Goal: Task Accomplishment & Management: Manage account settings

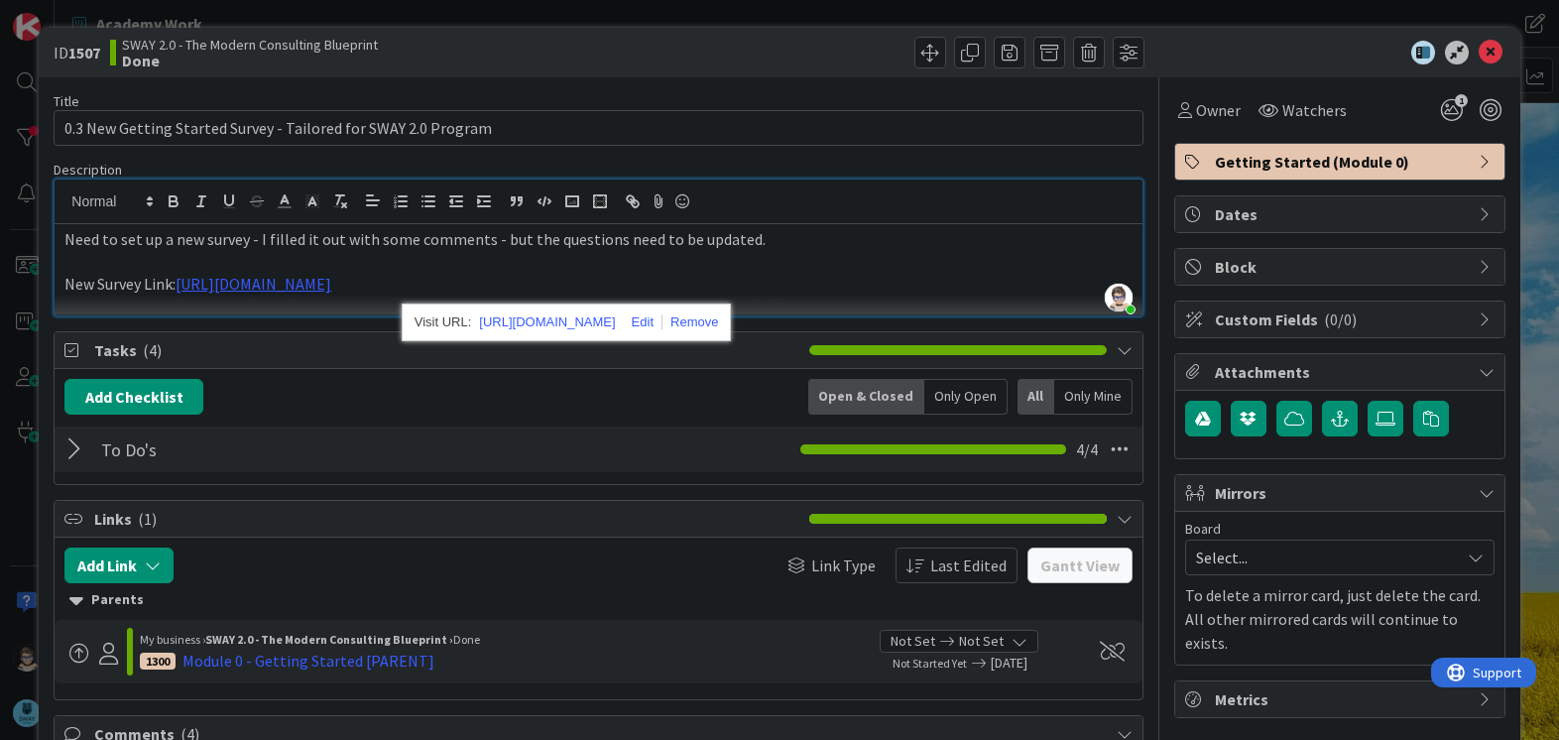
click at [836, 243] on p "Need to set up a new survey - I filled it out with some comments - but the ques…" at bounding box center [597, 239] width 1067 height 23
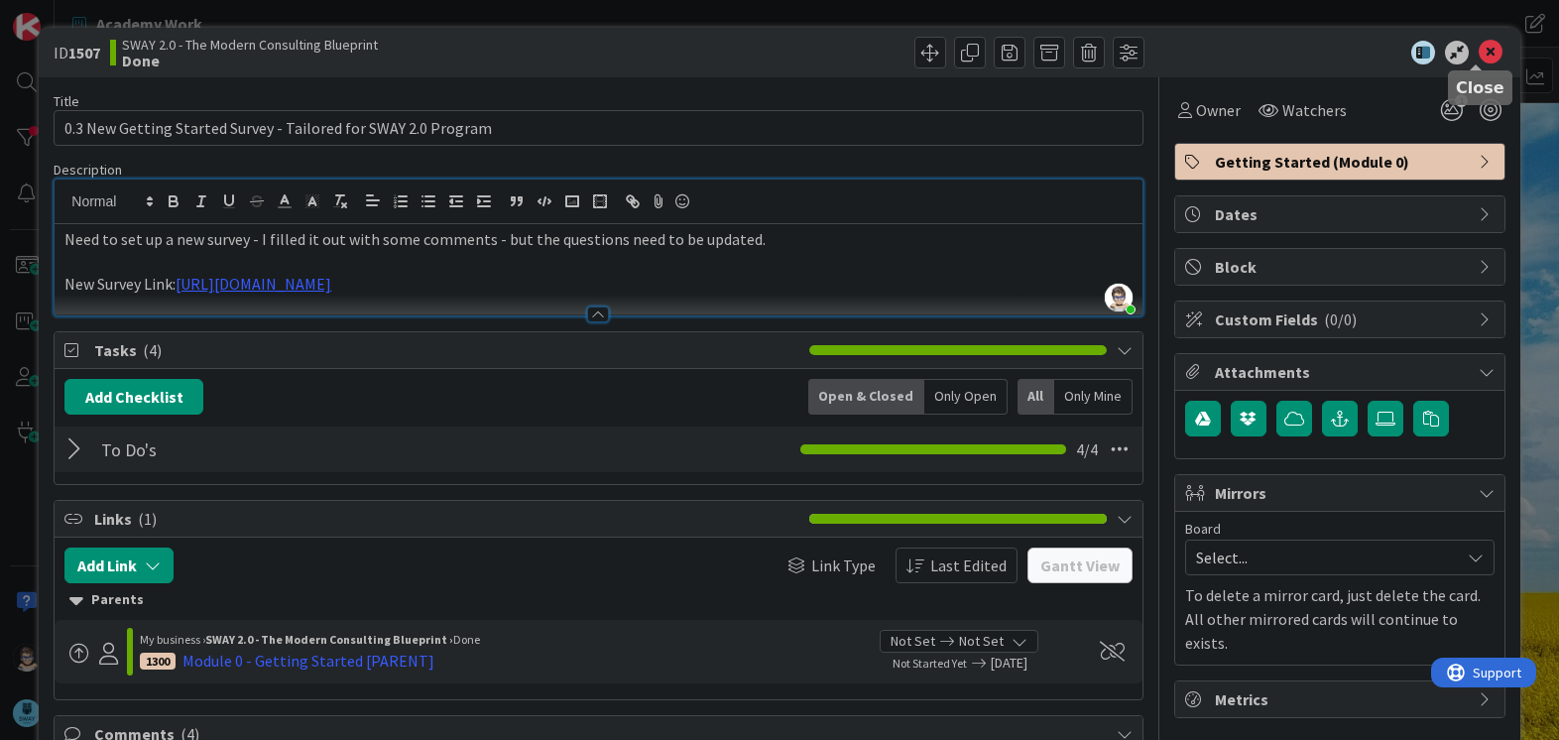
click at [1479, 57] on icon at bounding box center [1491, 53] width 24 height 24
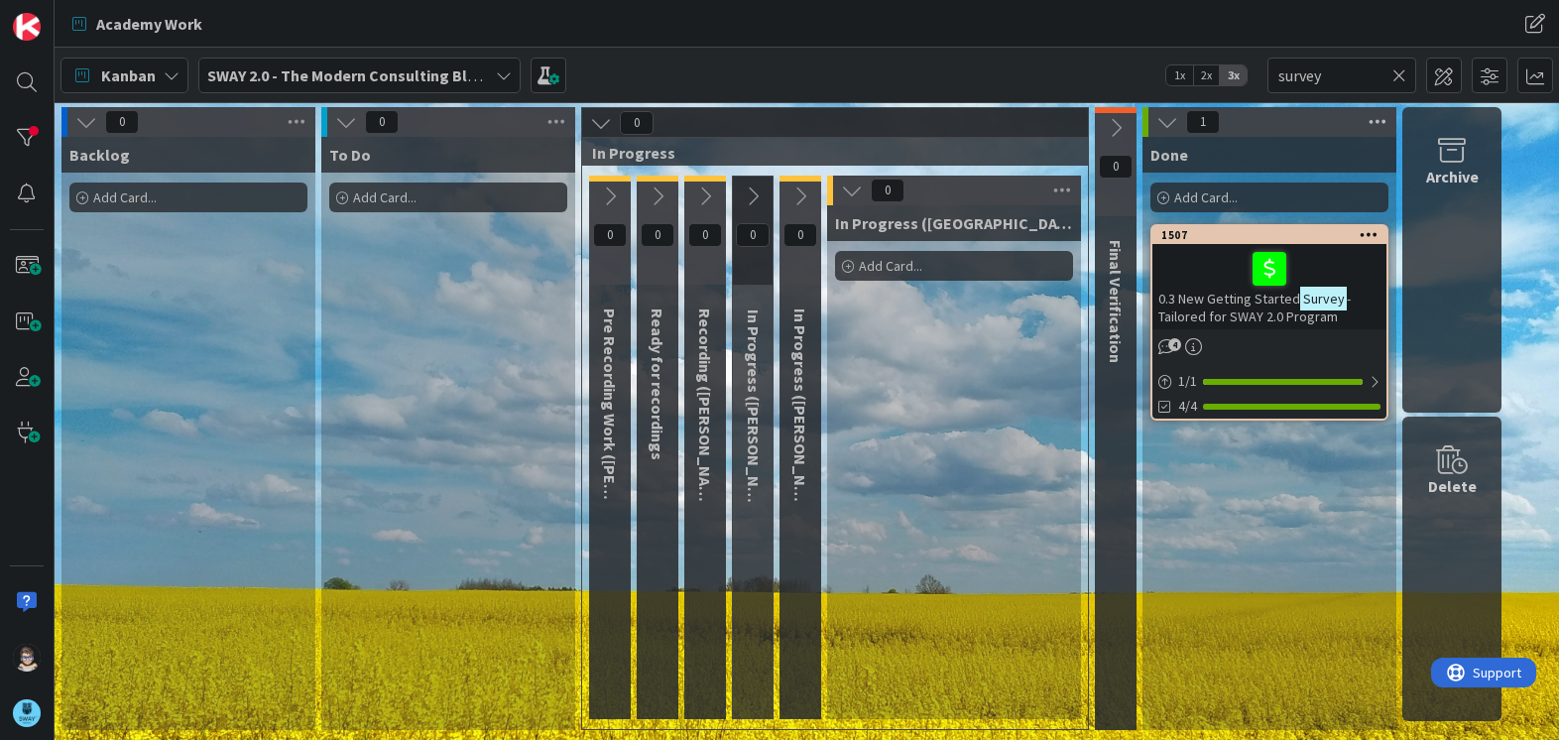
click at [1380, 121] on icon at bounding box center [1378, 122] width 26 height 30
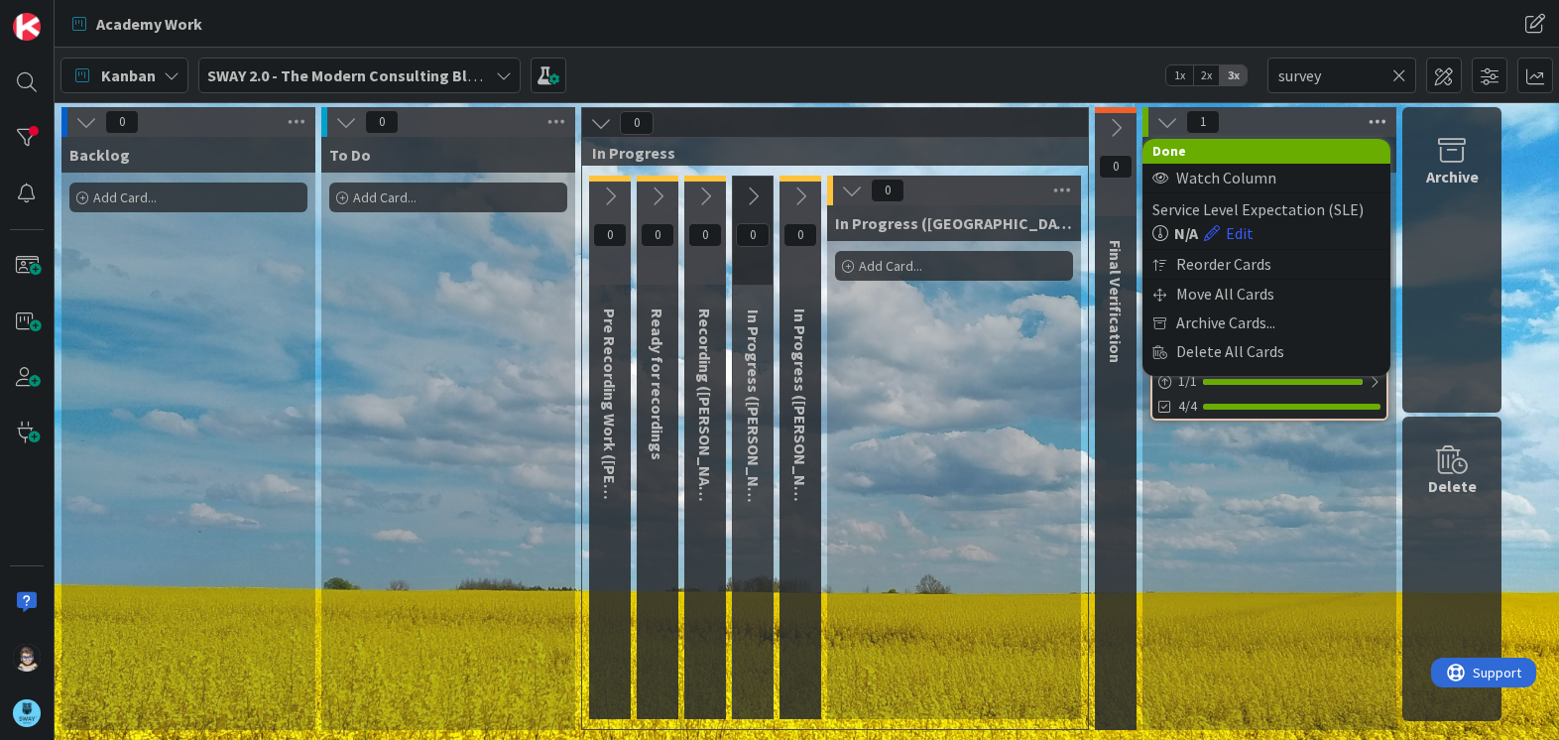
click at [1380, 121] on icon at bounding box center [1378, 122] width 26 height 30
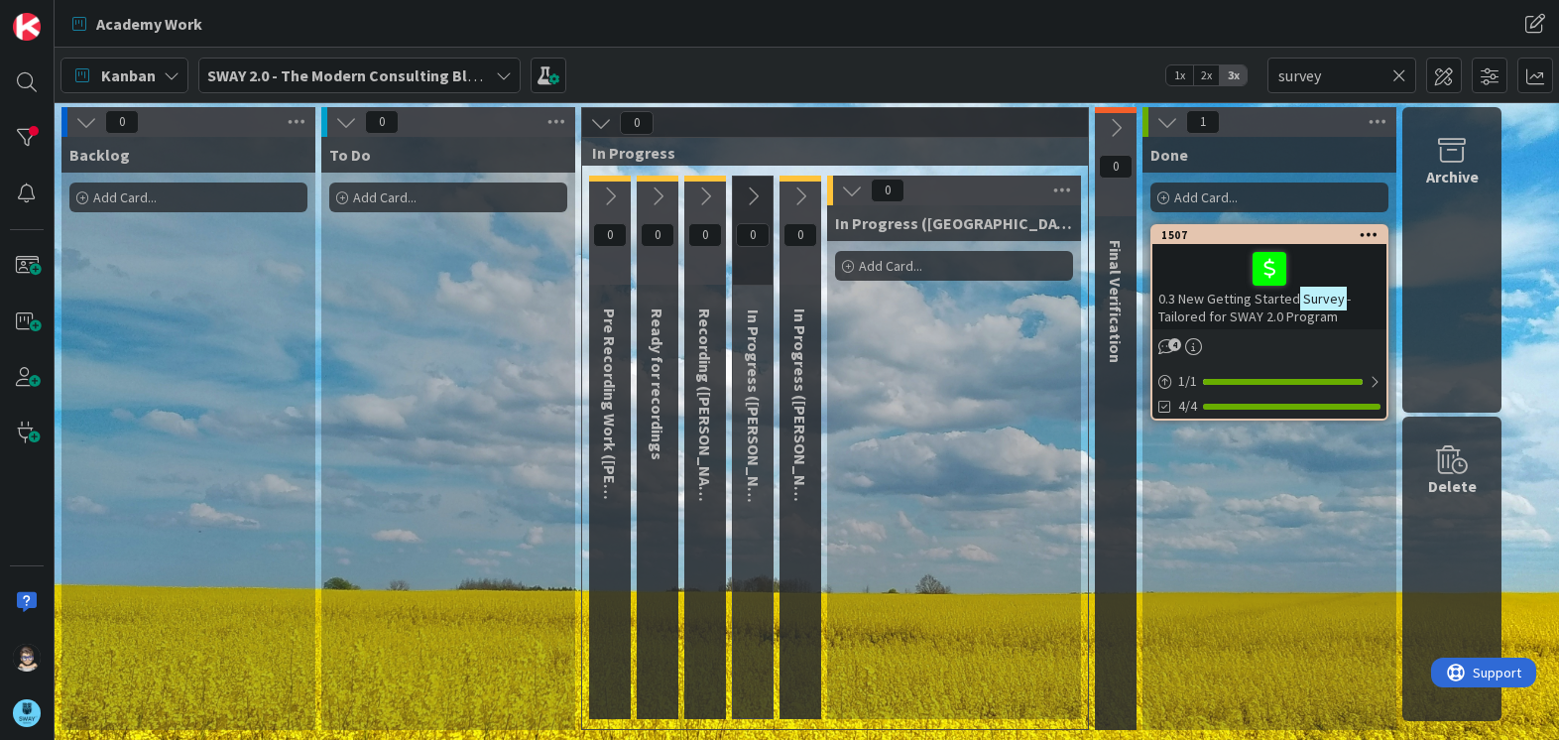
click at [1398, 81] on icon at bounding box center [1400, 75] width 14 height 18
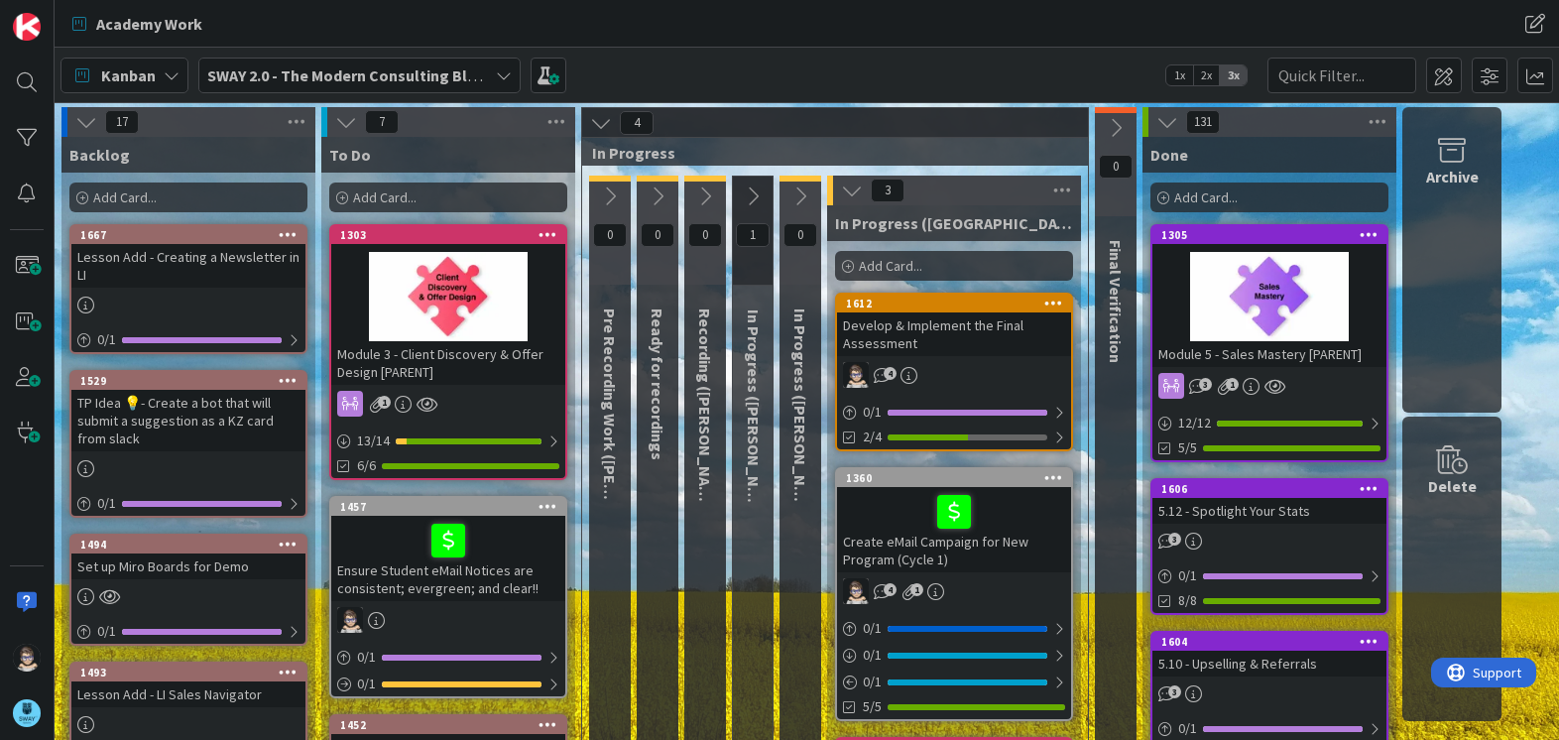
click at [1164, 123] on icon at bounding box center [1167, 122] width 22 height 22
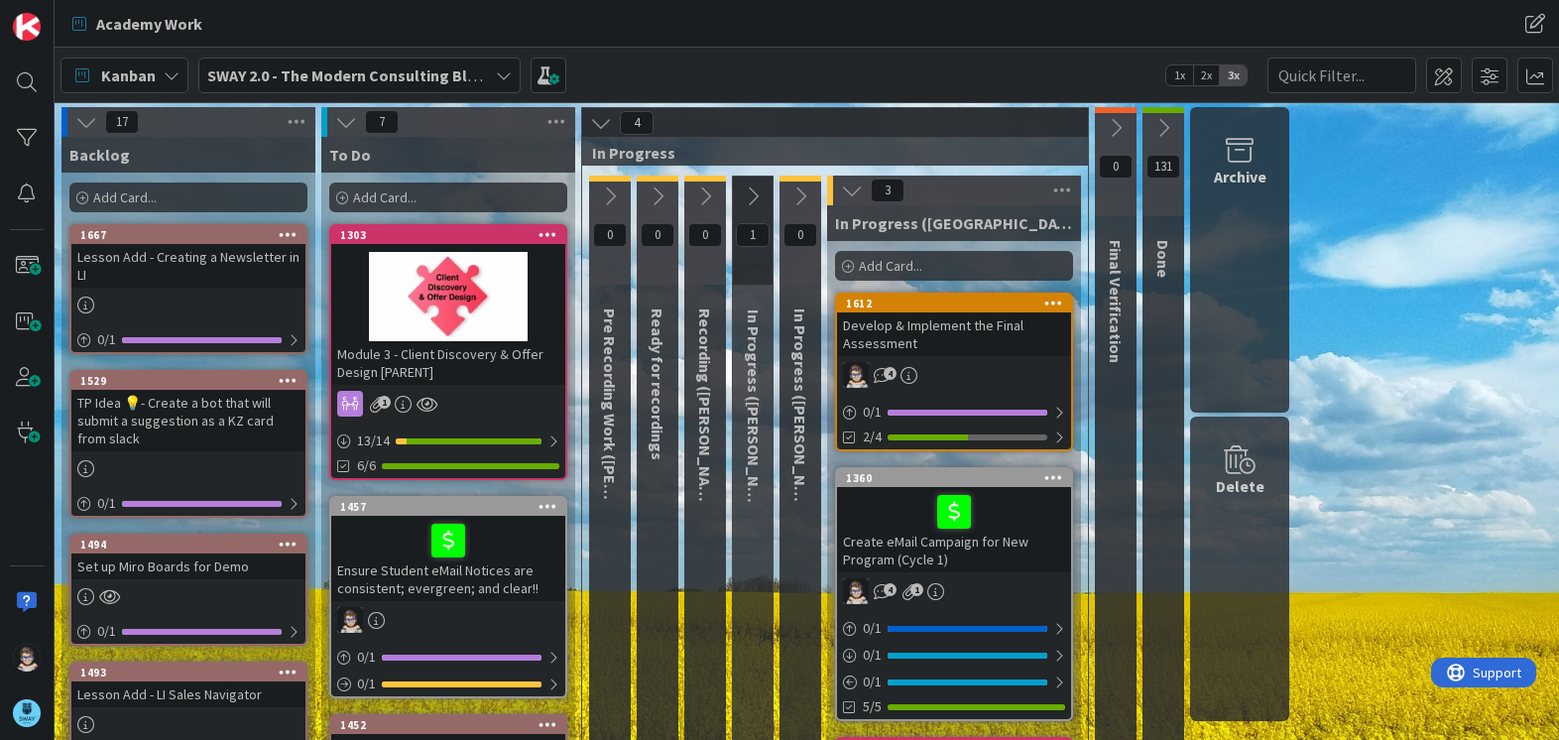
click at [496, 76] on icon at bounding box center [504, 75] width 16 height 16
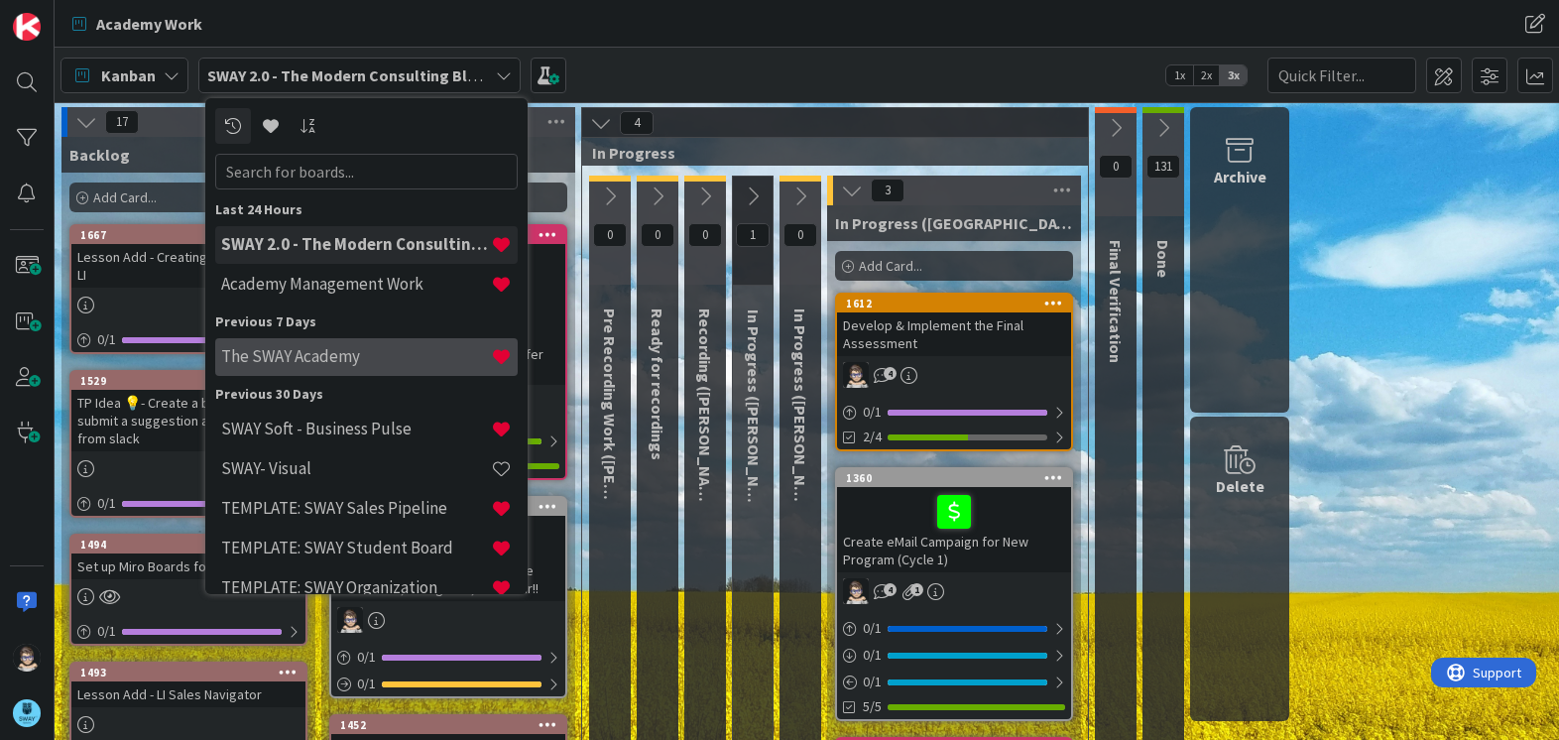
click at [380, 356] on h4 "The SWAY Academy" at bounding box center [356, 356] width 270 height 20
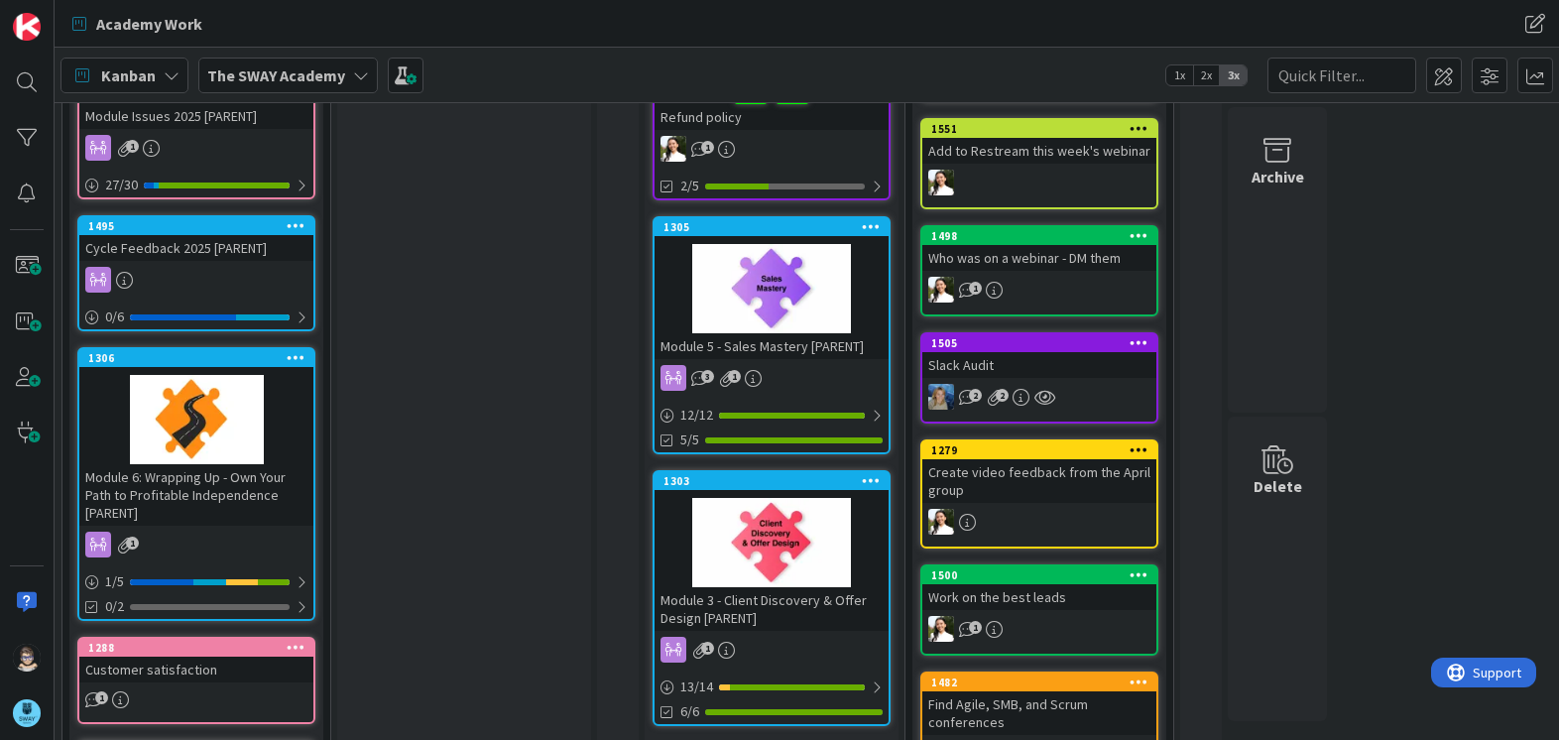
scroll to position [298, 0]
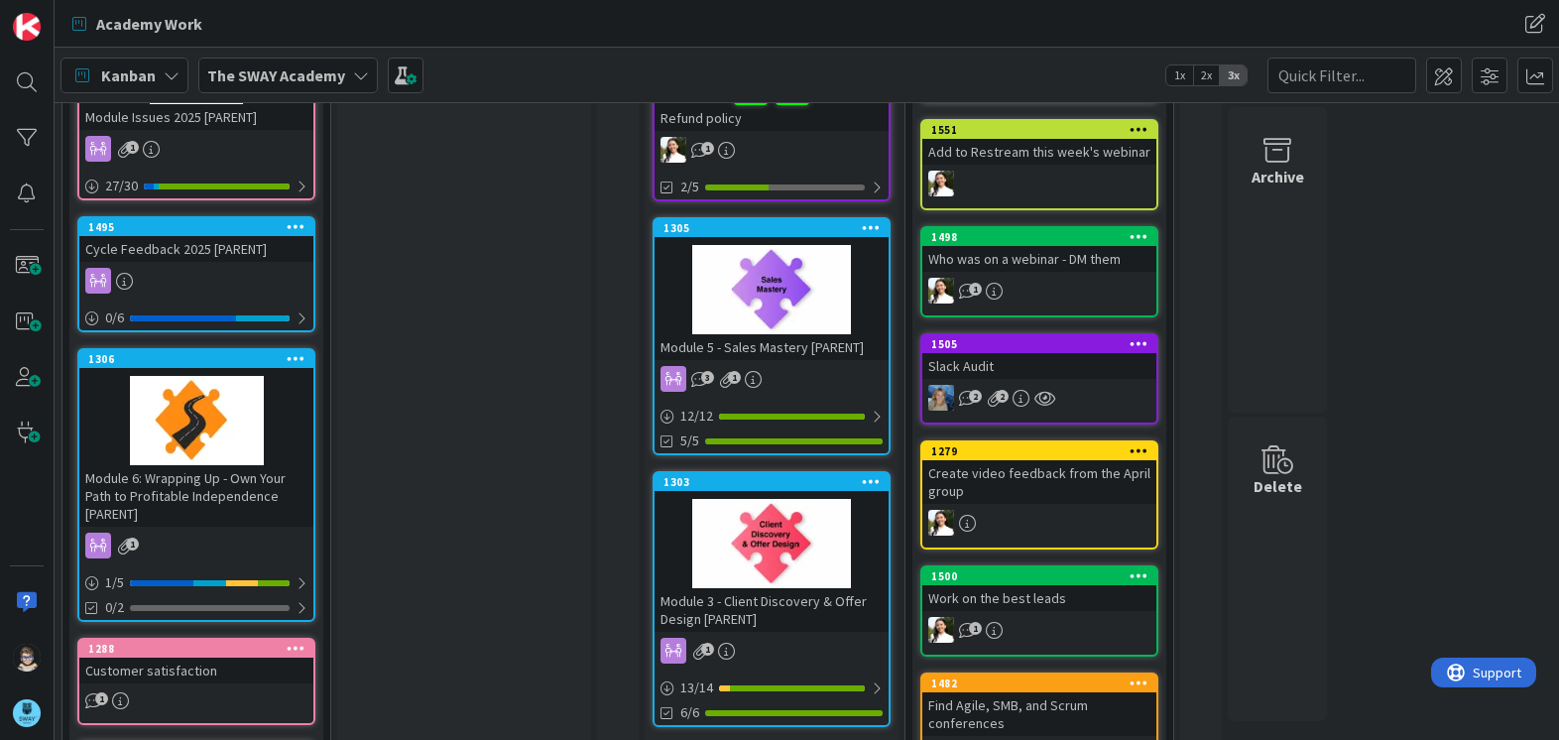
click at [867, 220] on icon at bounding box center [871, 227] width 19 height 14
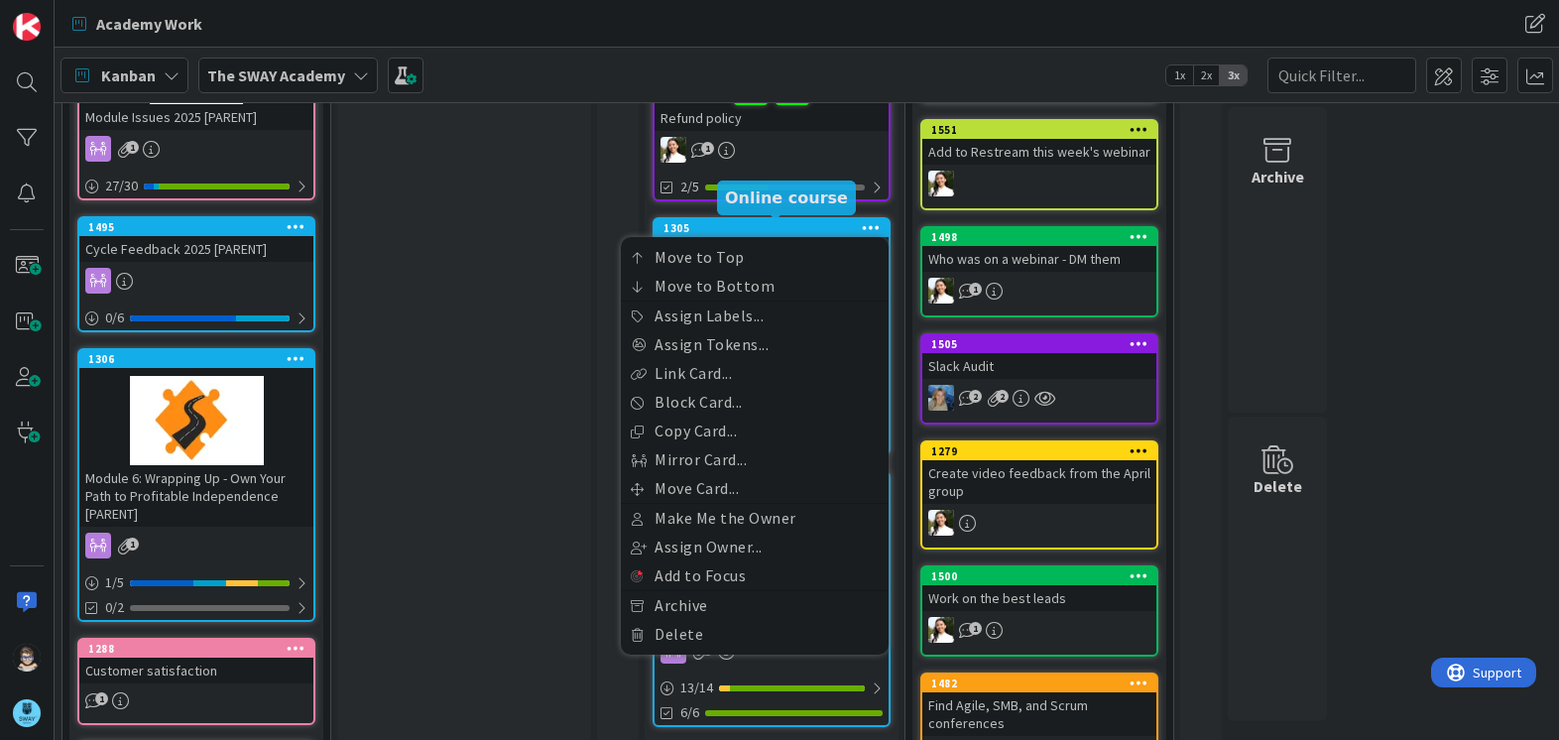
click at [755, 232] on div "1305" at bounding box center [776, 228] width 225 height 14
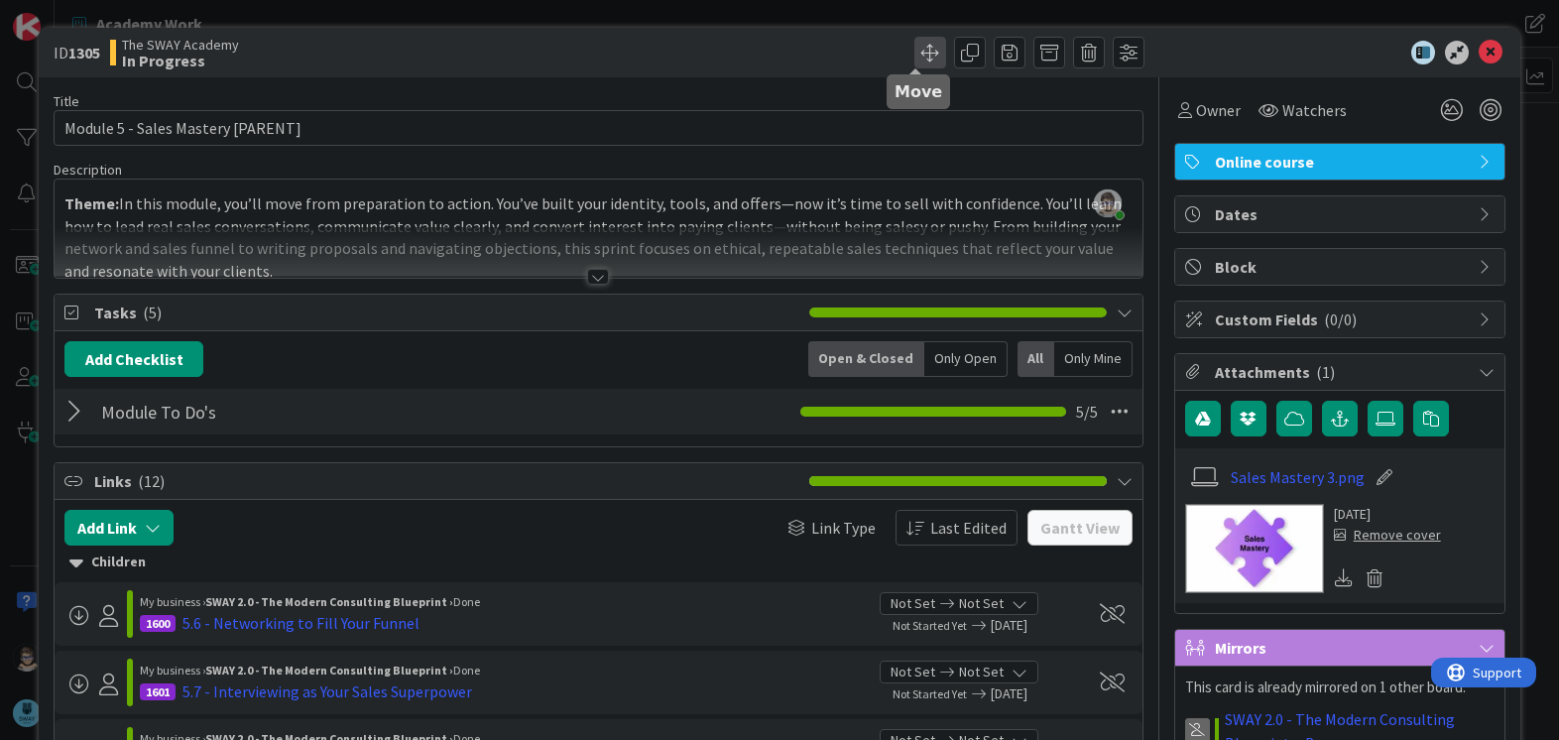
click at [914, 53] on span at bounding box center [930, 53] width 32 height 32
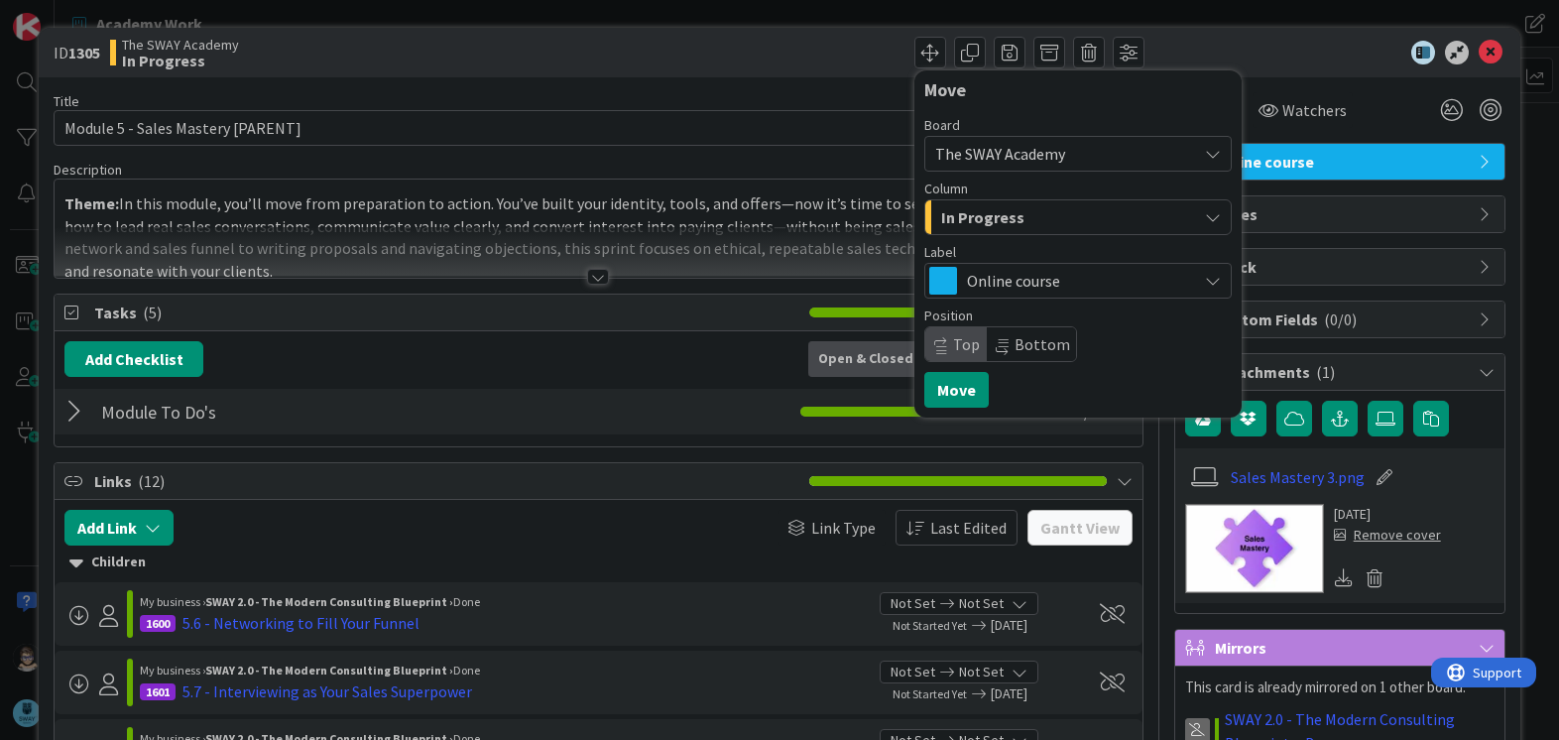
click at [982, 228] on span "In Progress" at bounding box center [982, 217] width 83 height 26
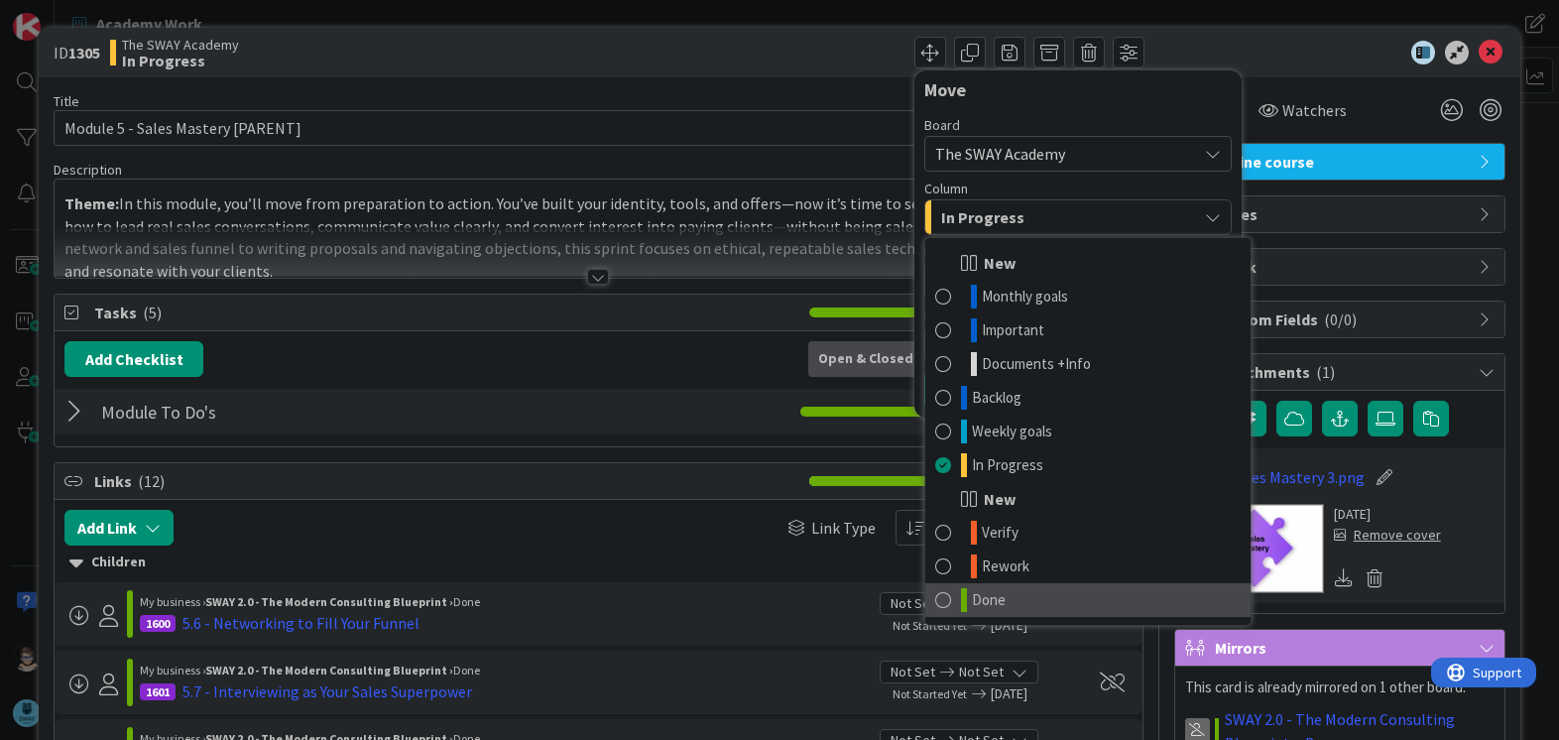
click at [1022, 598] on link "Done" at bounding box center [1087, 600] width 325 height 34
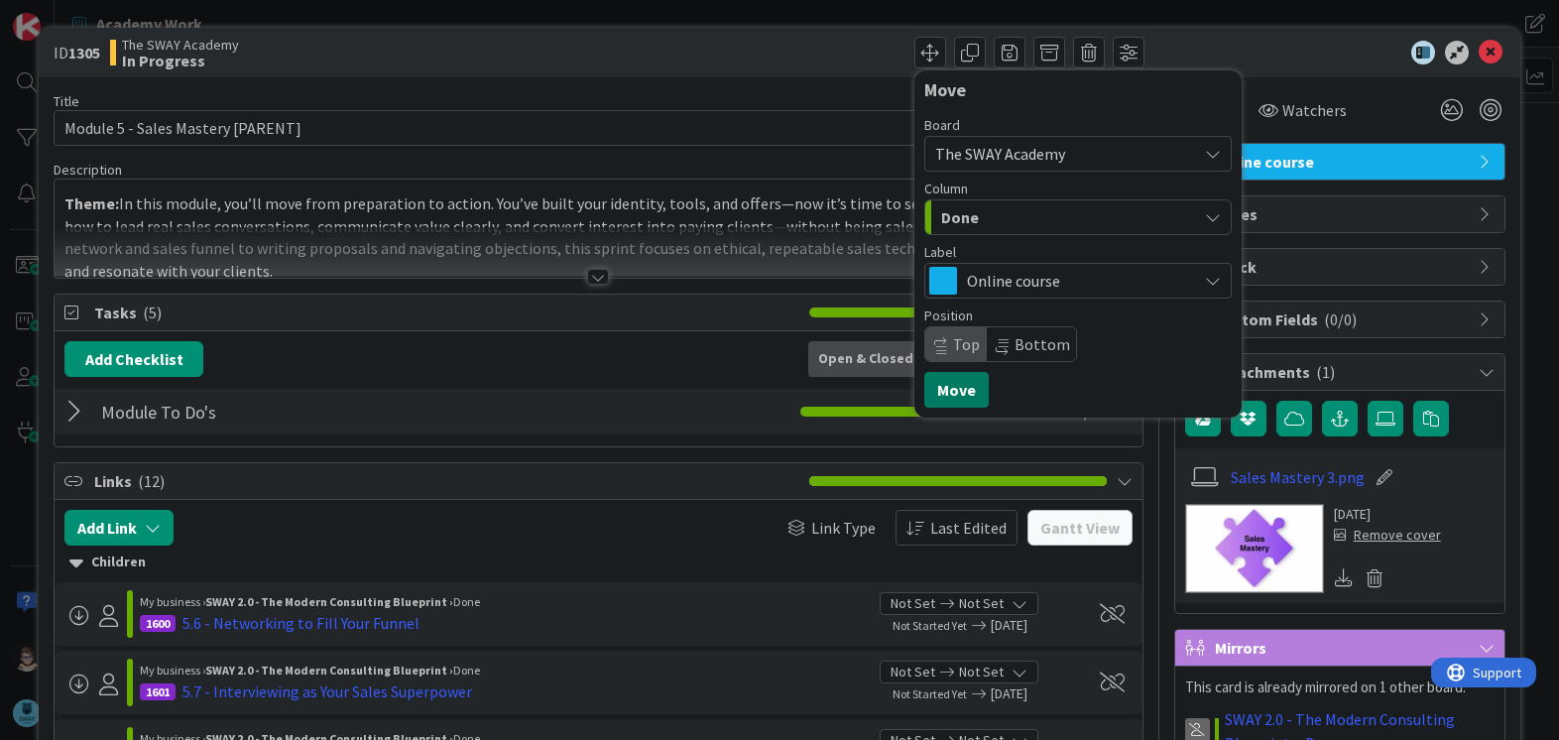
click at [937, 385] on button "Move" at bounding box center [956, 390] width 64 height 36
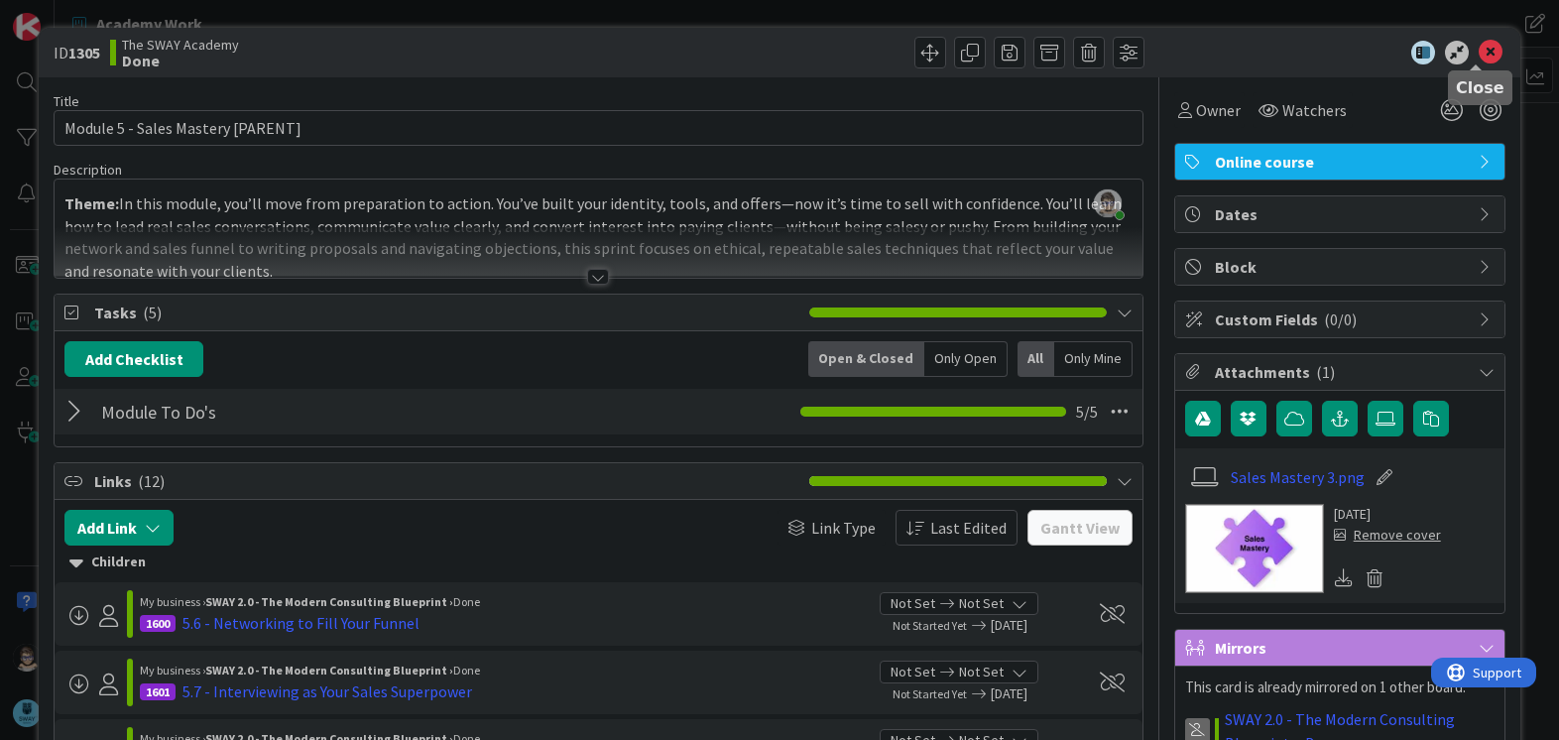
click at [1479, 55] on icon at bounding box center [1491, 53] width 24 height 24
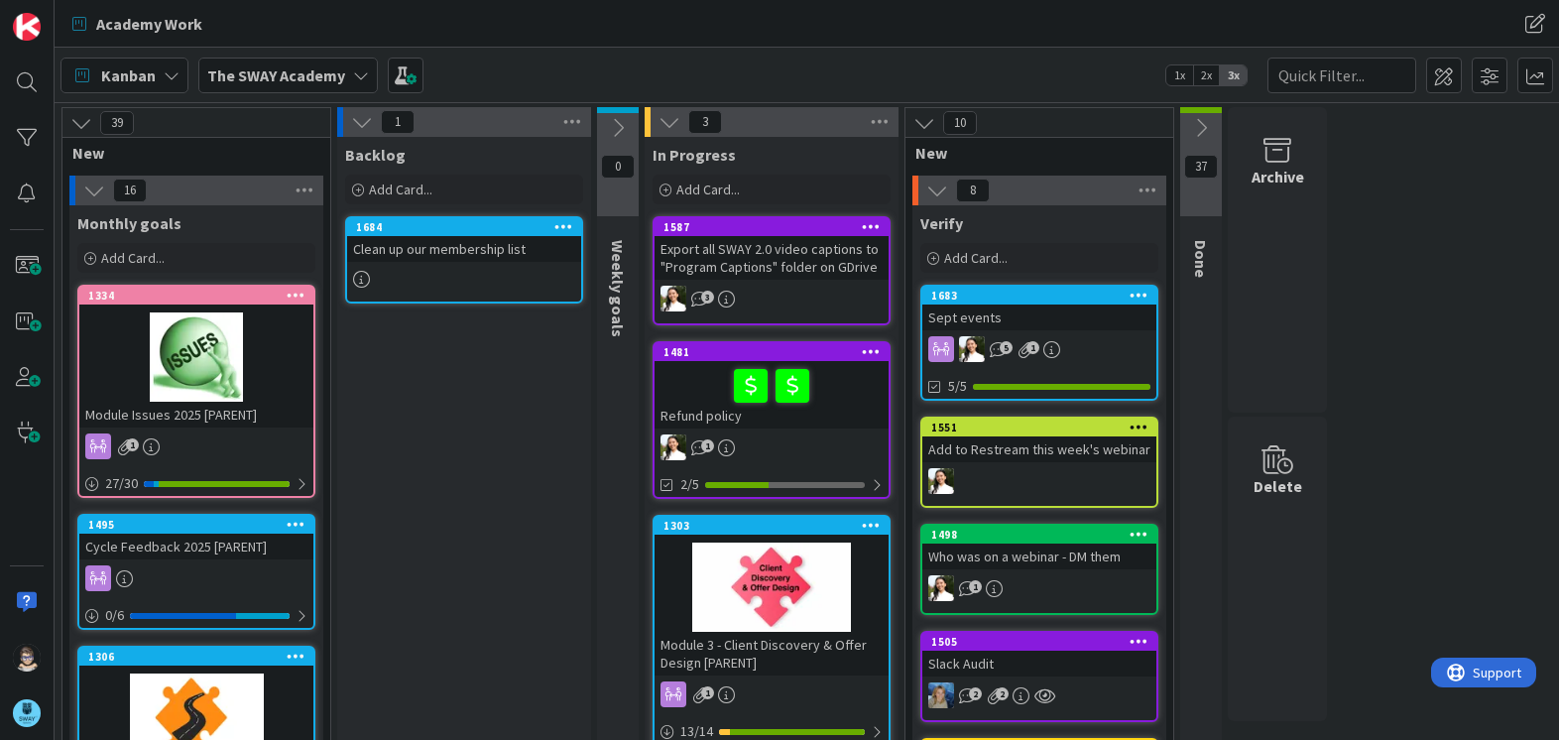
click at [356, 76] on icon at bounding box center [361, 75] width 16 height 16
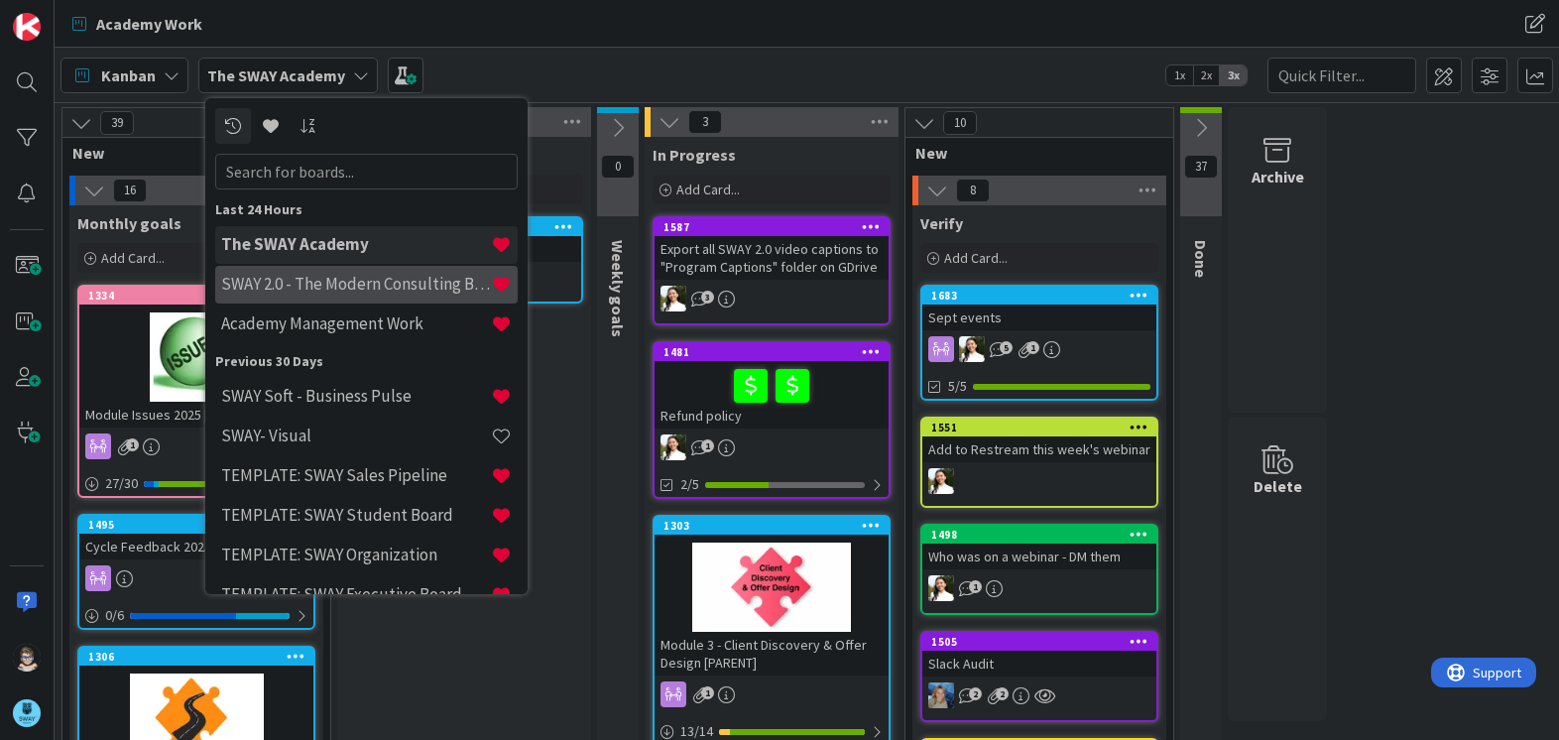
click at [346, 289] on h4 "SWAY 2.0 - The Modern Consulting Blueprint" at bounding box center [356, 284] width 270 height 20
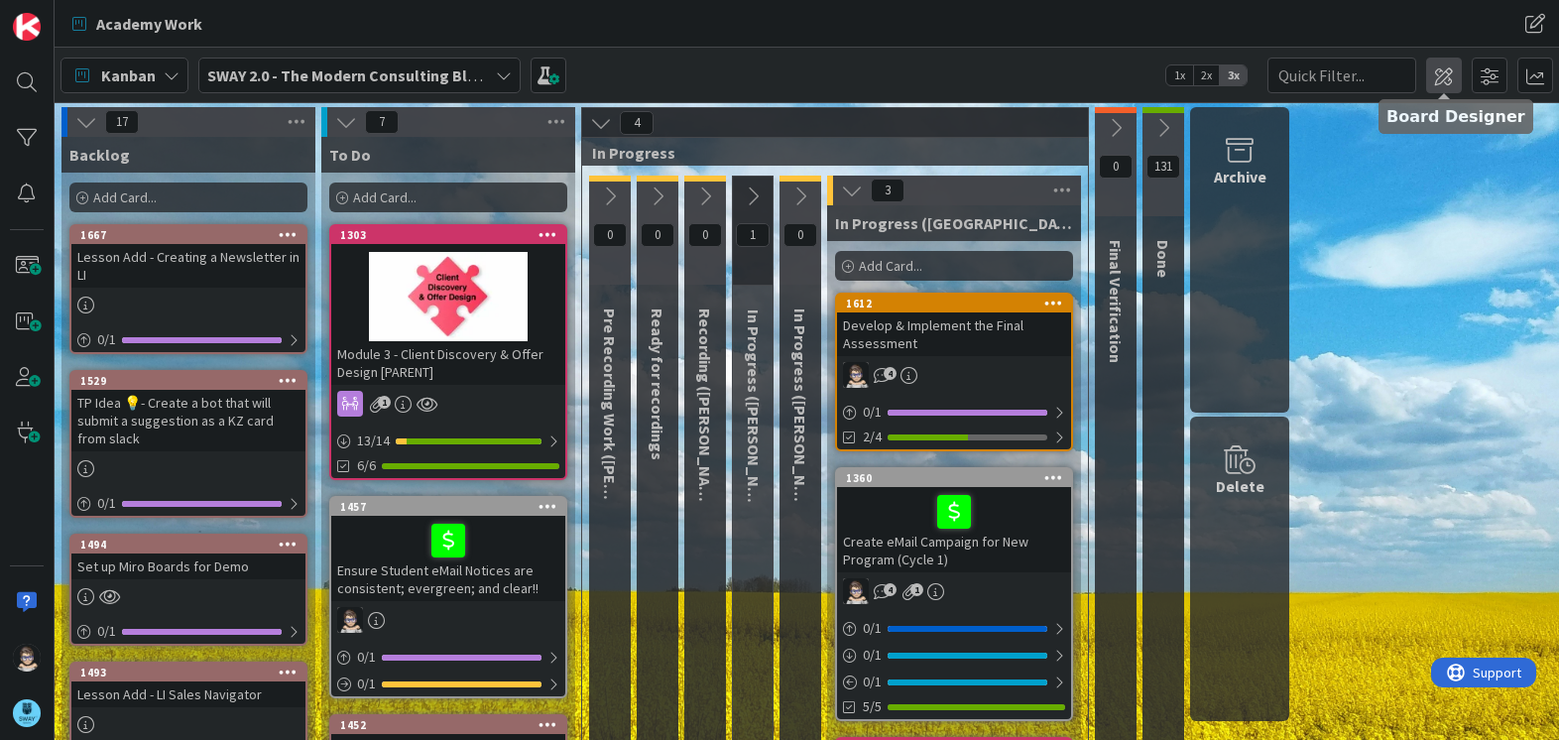
click at [1446, 86] on span at bounding box center [1444, 76] width 36 height 36
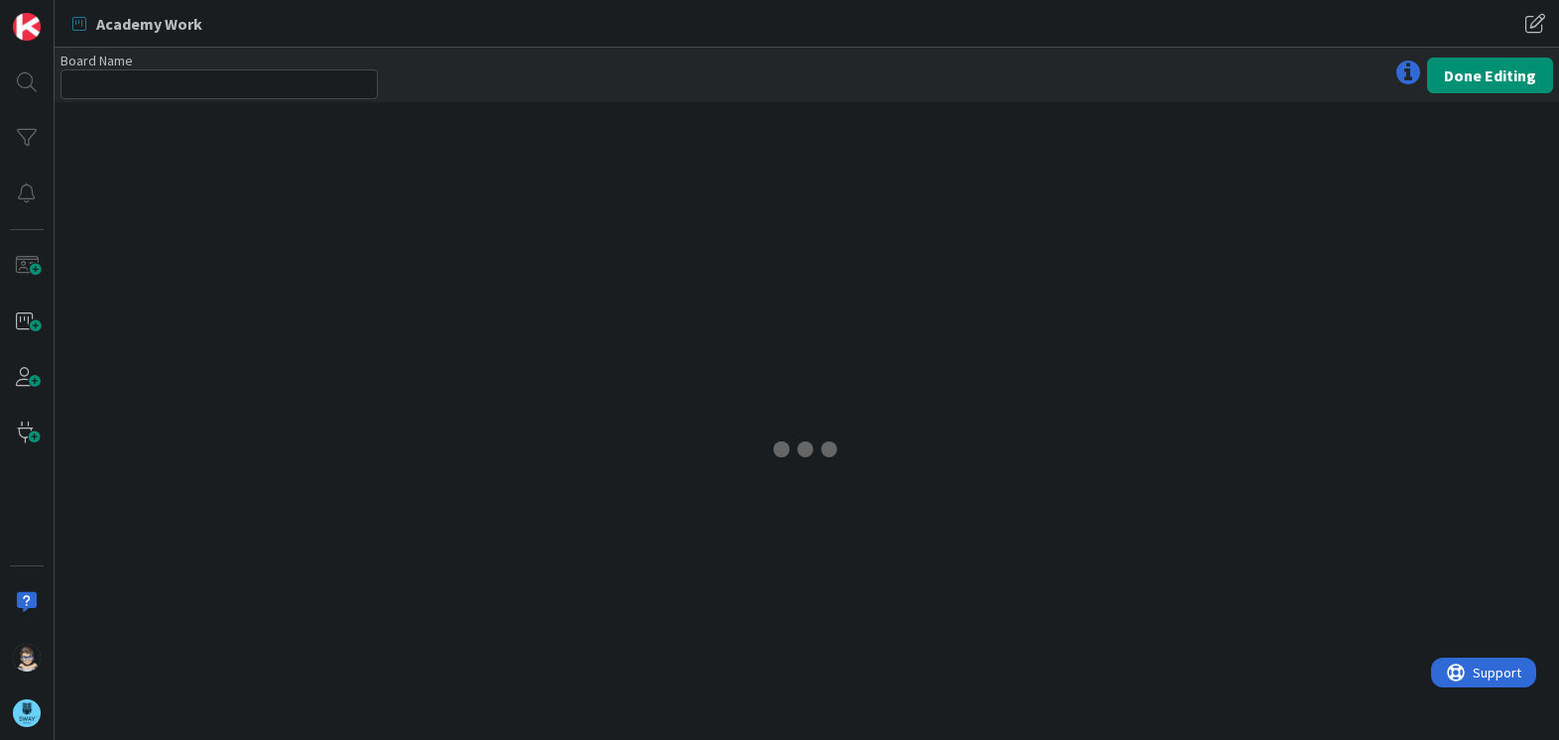
type input "SWAY 2.0 - The Modern Consulting Blueprint"
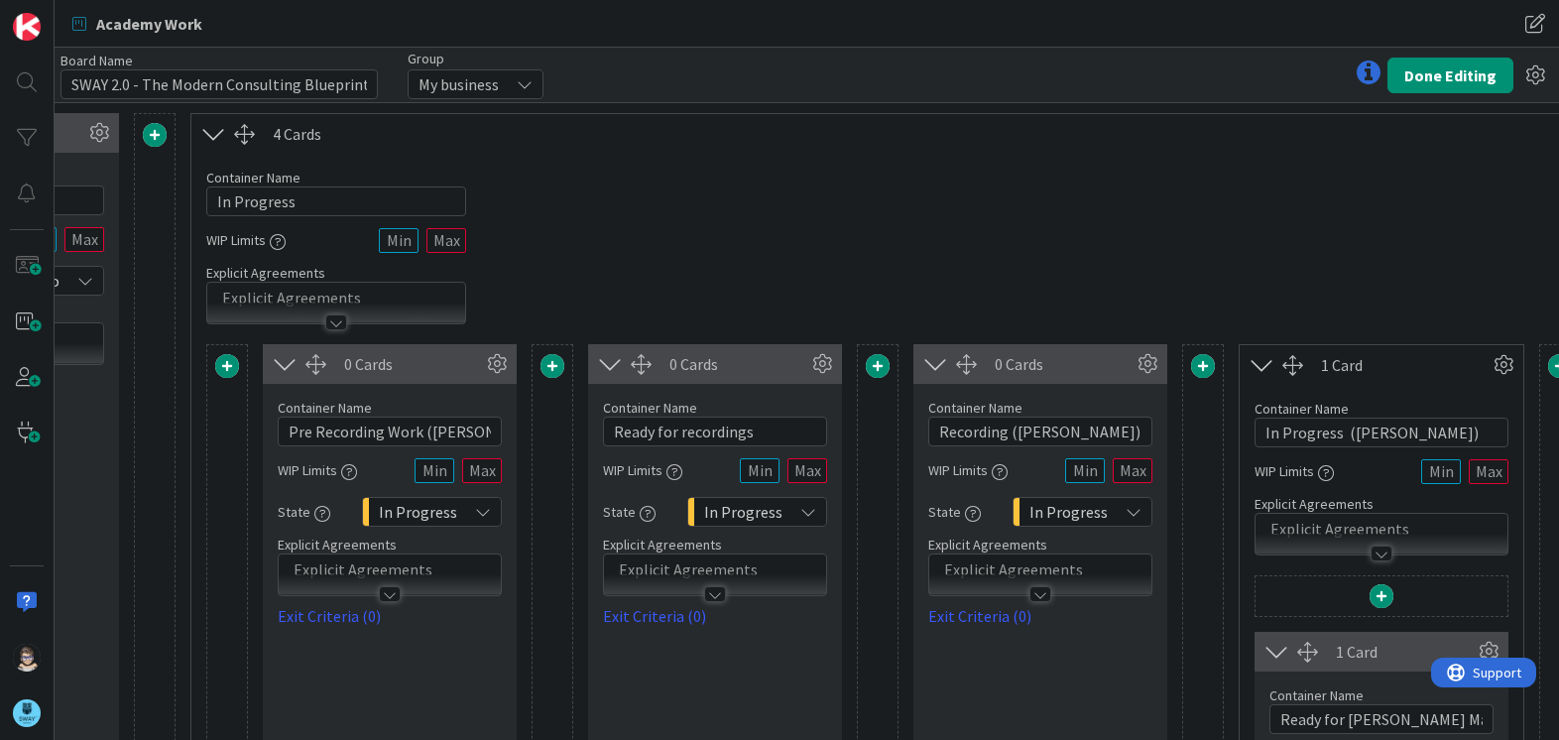
scroll to position [0, 576]
click at [423, 430] on input "Pre Recording Work ([PERSON_NAME])" at bounding box center [395, 432] width 224 height 30
type input "In Progress ([PERSON_NAME])"
click at [827, 365] on icon at bounding box center [827, 364] width 30 height 30
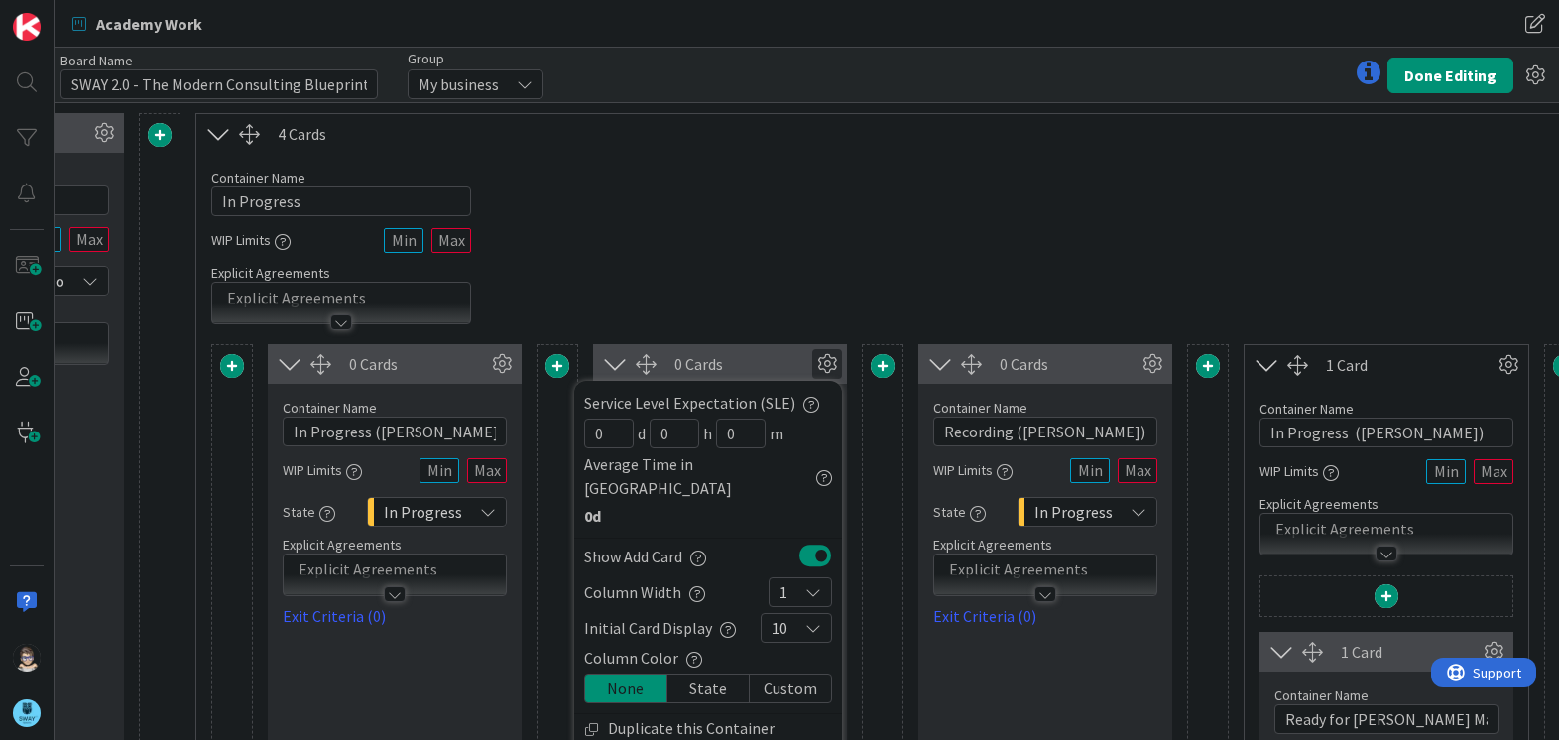
click at [848, 279] on div "Container Name 11 / 64 In Progress WIP Limits Explicit Agreements" at bounding box center [1223, 239] width 2055 height 171
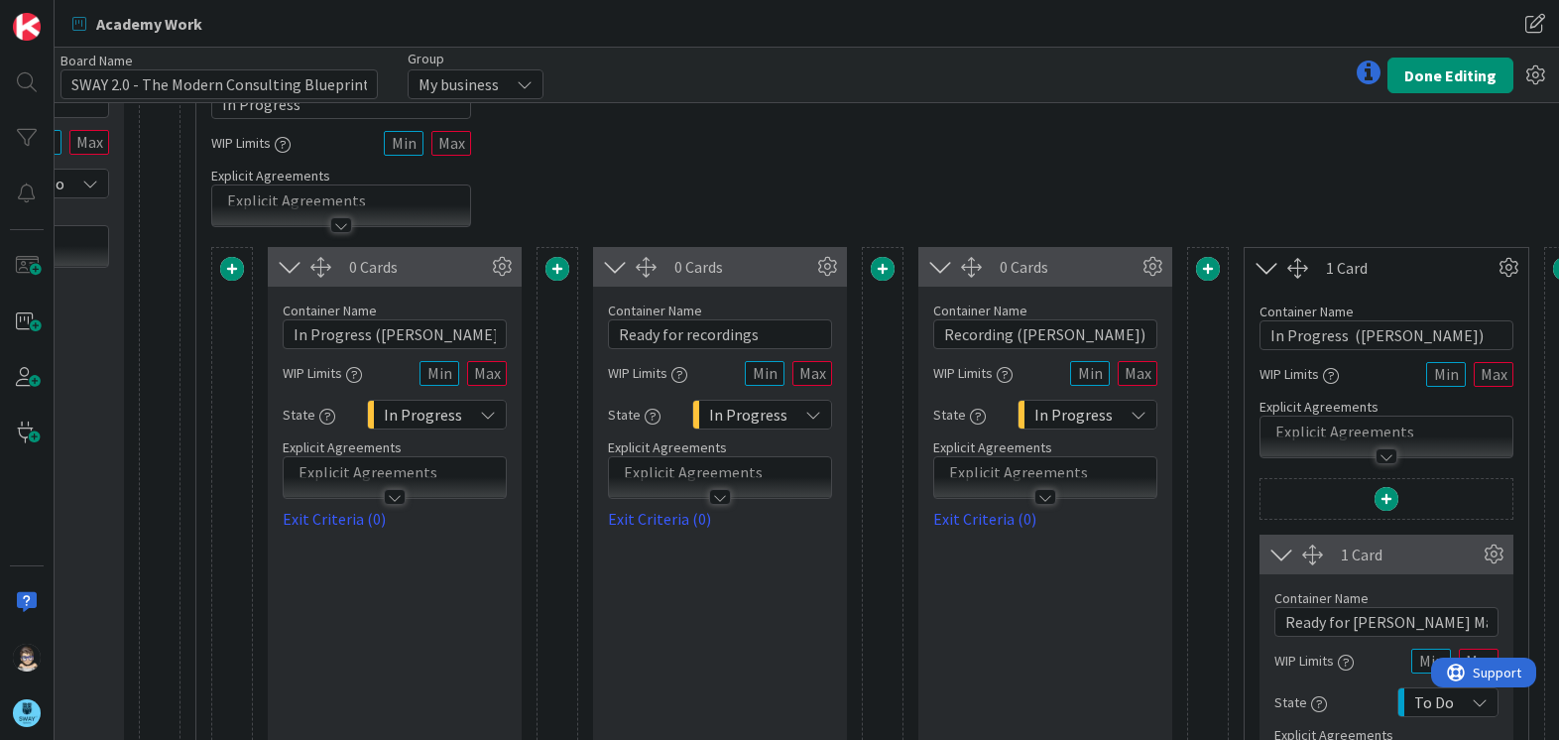
scroll to position [98, 576]
click at [827, 277] on icon at bounding box center [827, 266] width 30 height 30
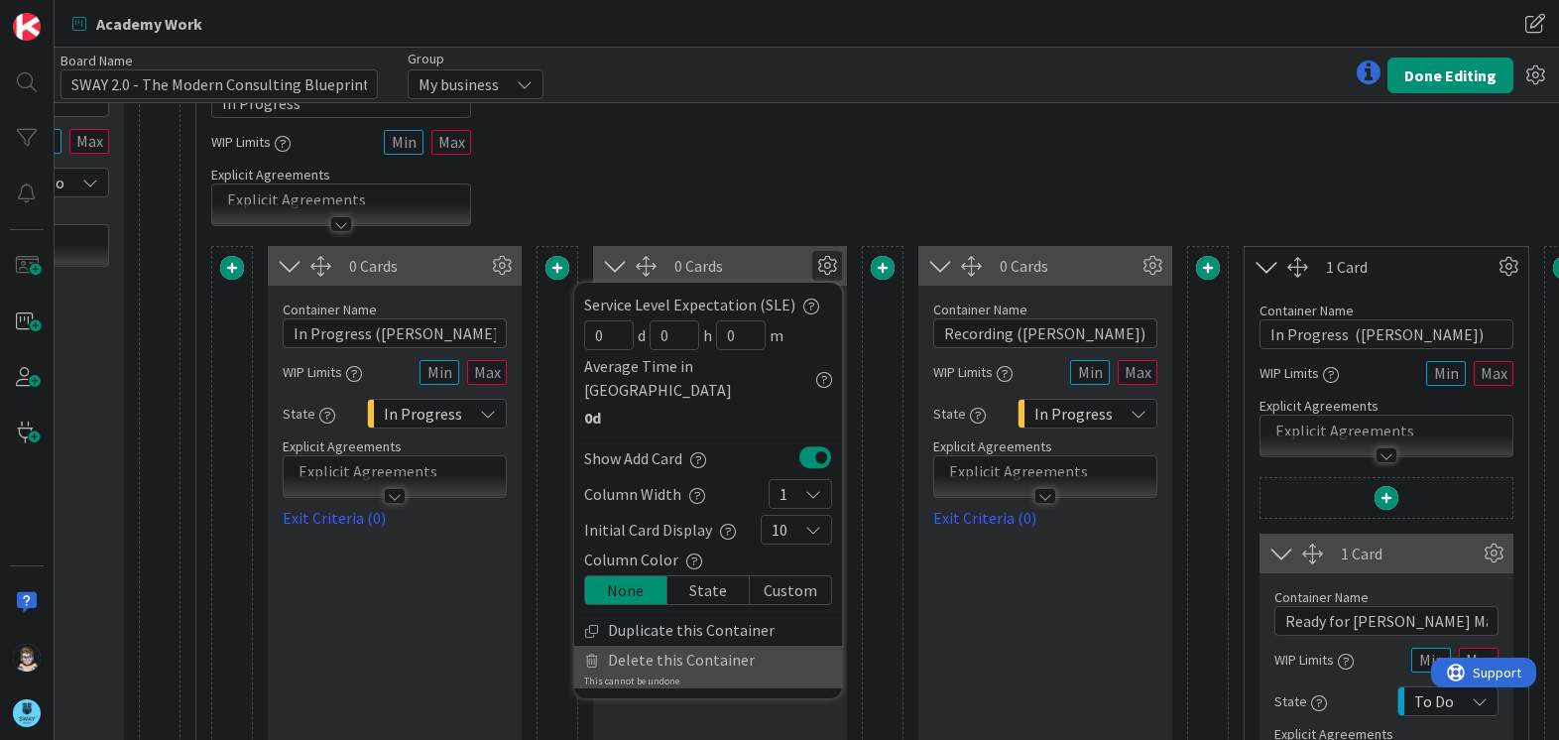
click at [748, 646] on link "Delete this Container This cannot be undone" at bounding box center [708, 667] width 268 height 43
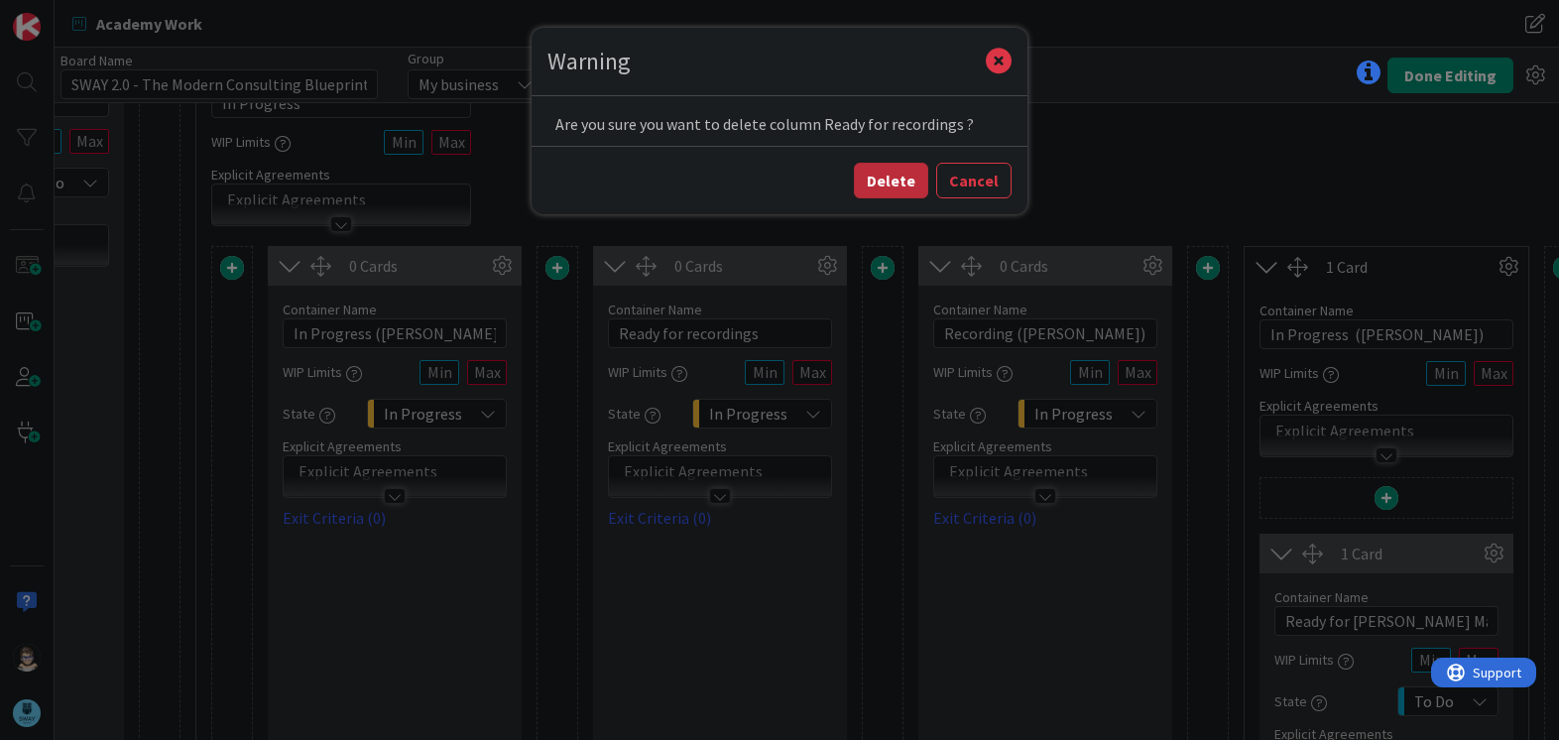
click at [908, 179] on button "Delete" at bounding box center [891, 181] width 74 height 36
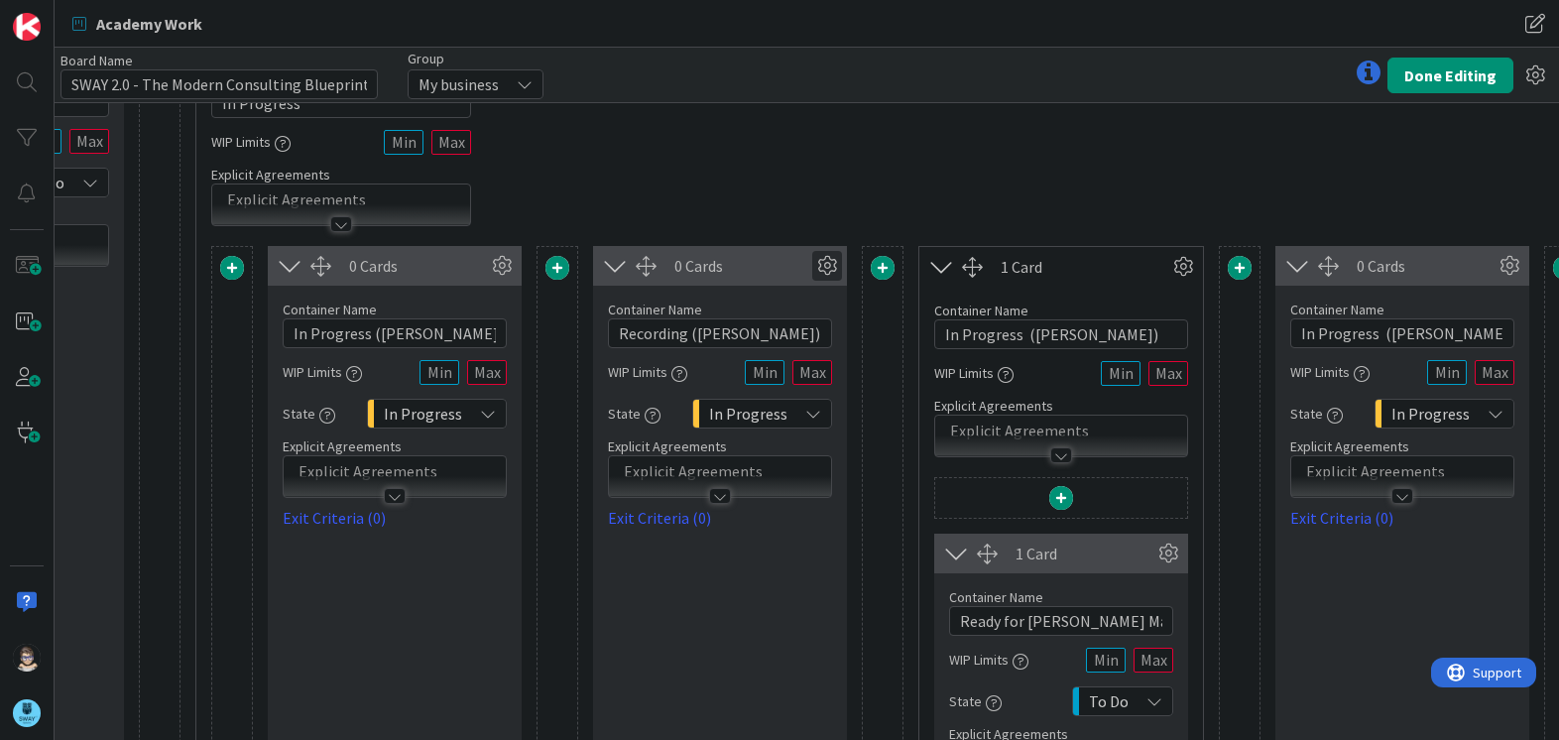
click at [833, 274] on icon at bounding box center [827, 266] width 30 height 30
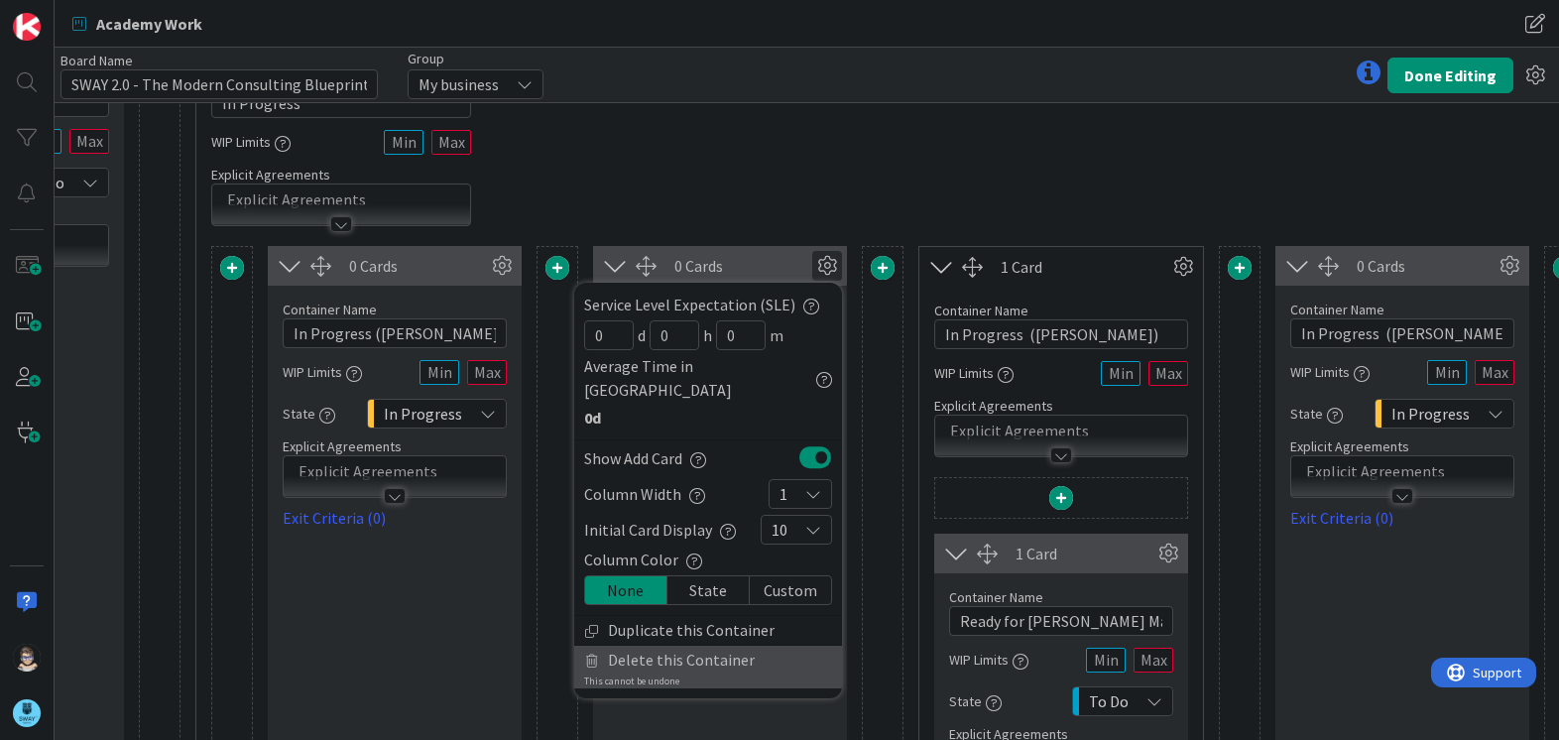
click at [687, 646] on span "Delete this Container" at bounding box center [681, 660] width 147 height 29
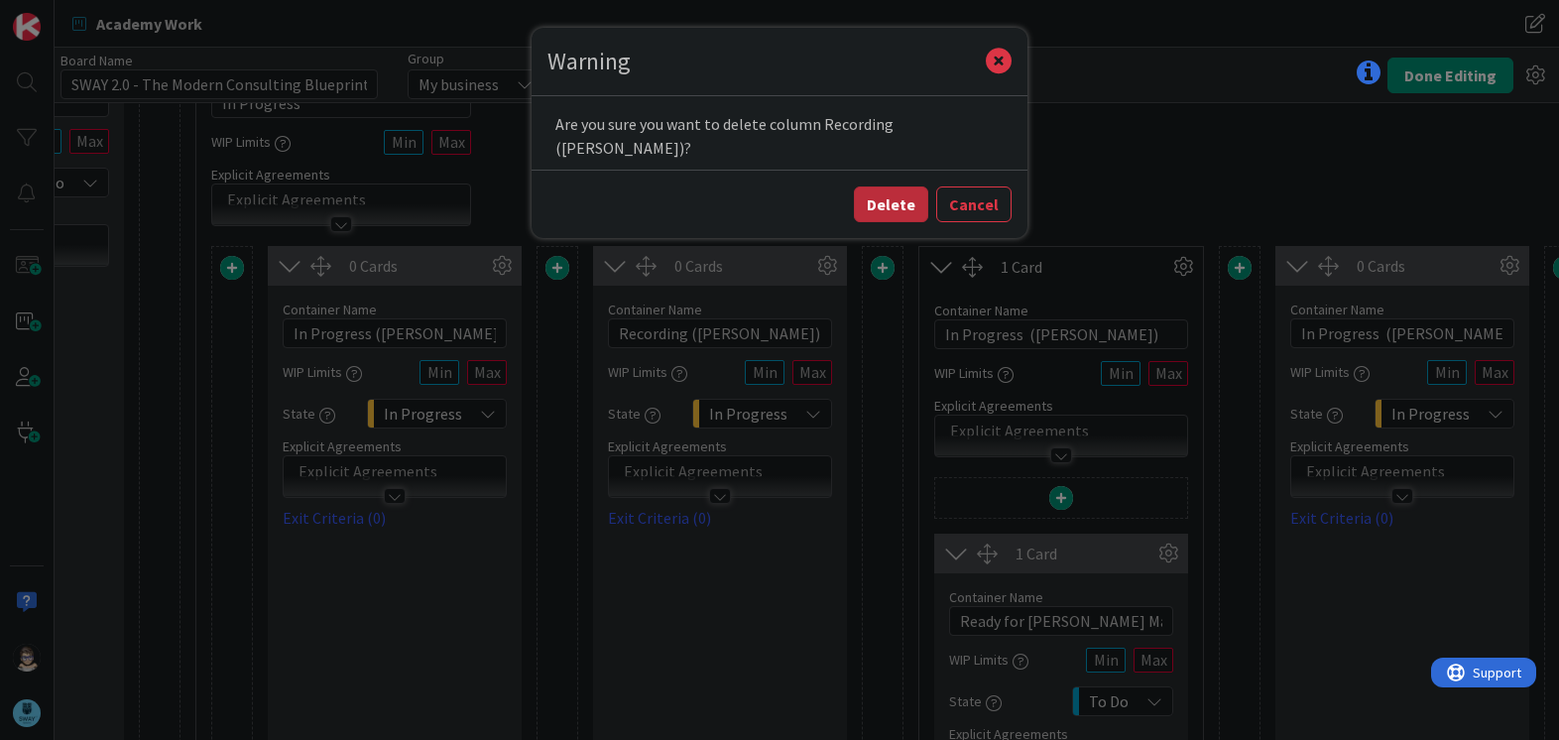
click at [897, 187] on button "Delete" at bounding box center [891, 204] width 74 height 36
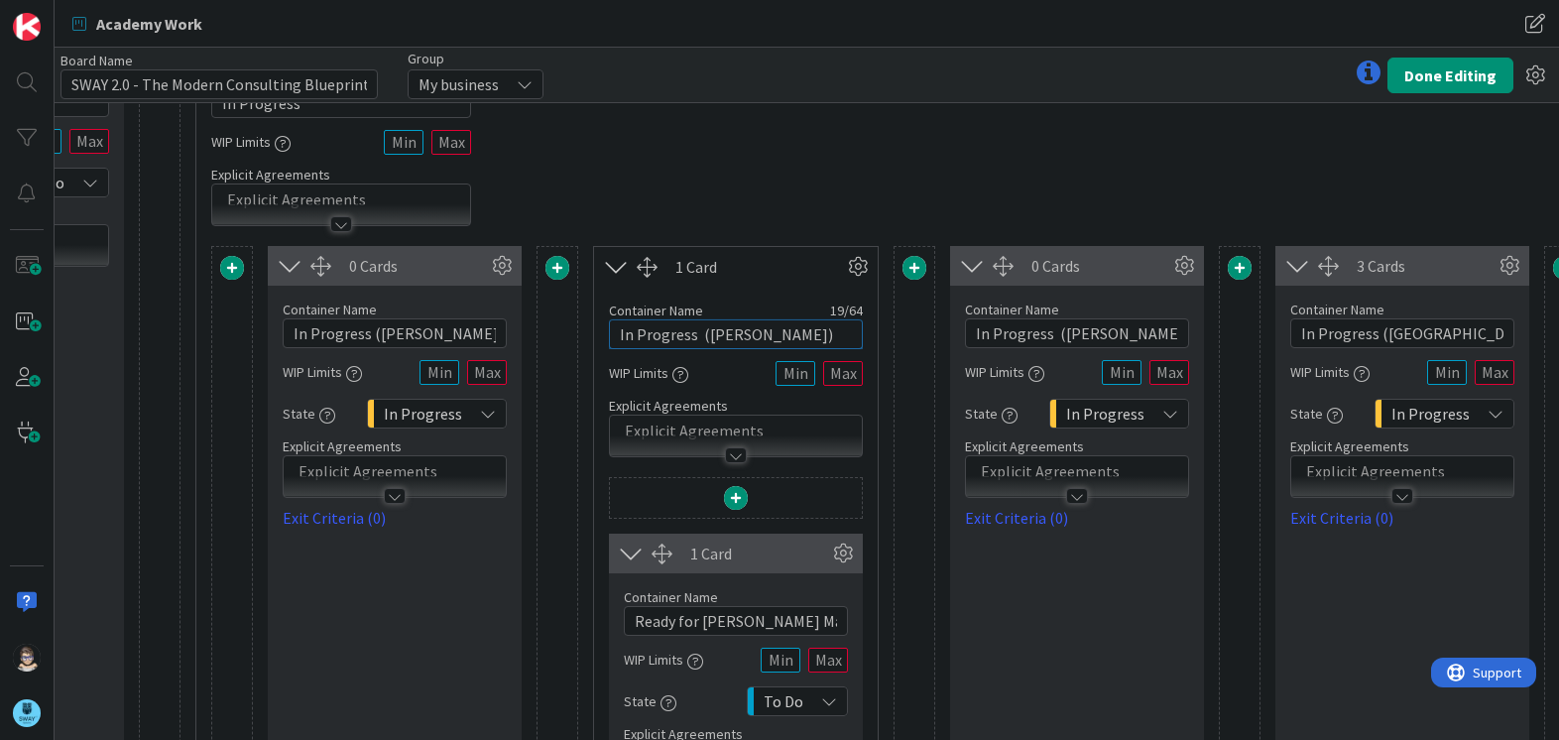
click at [803, 337] on input "In Progress ([PERSON_NAME])" at bounding box center [736, 334] width 254 height 30
click at [557, 268] on span at bounding box center [557, 268] width 24 height 24
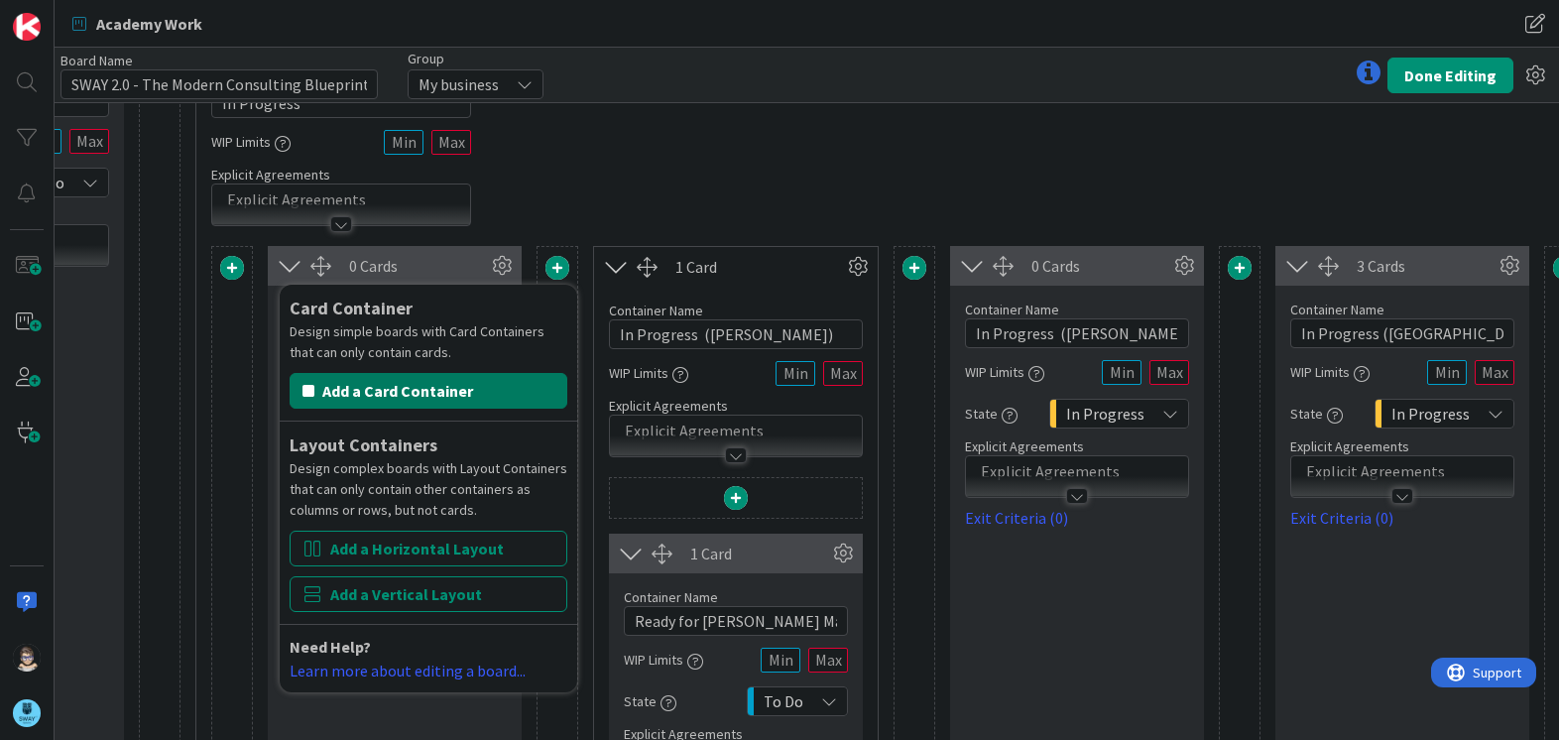
click at [487, 380] on button "Add a Card Container" at bounding box center [429, 391] width 278 height 36
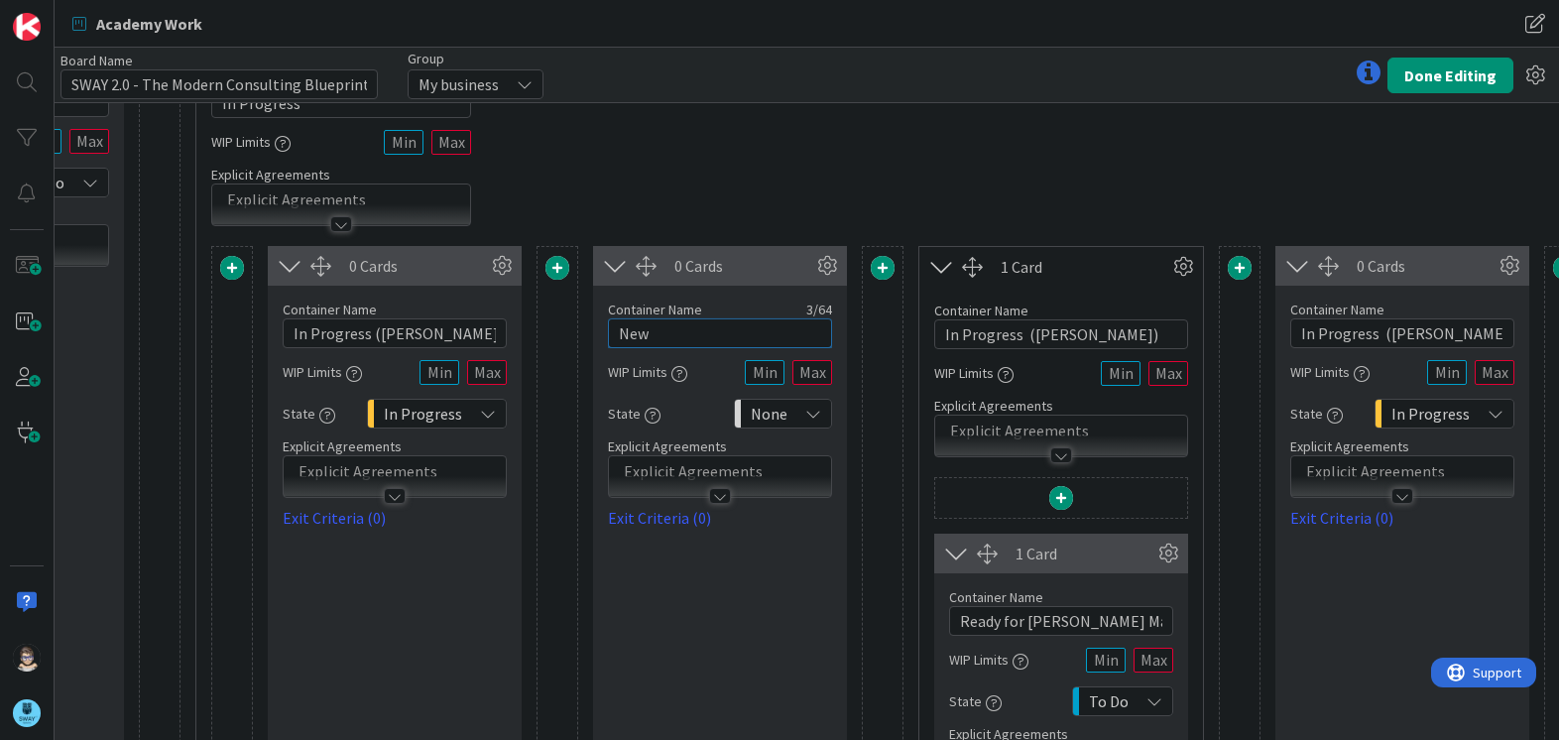
click at [690, 319] on input "New" at bounding box center [720, 333] width 224 height 30
drag, startPoint x: 690, startPoint y: 319, endPoint x: 482, endPoint y: 315, distance: 208.3
type input "In Progress ([PERSON_NAME])"
click at [1062, 250] on div "1 Card" at bounding box center [1061, 267] width 284 height 40
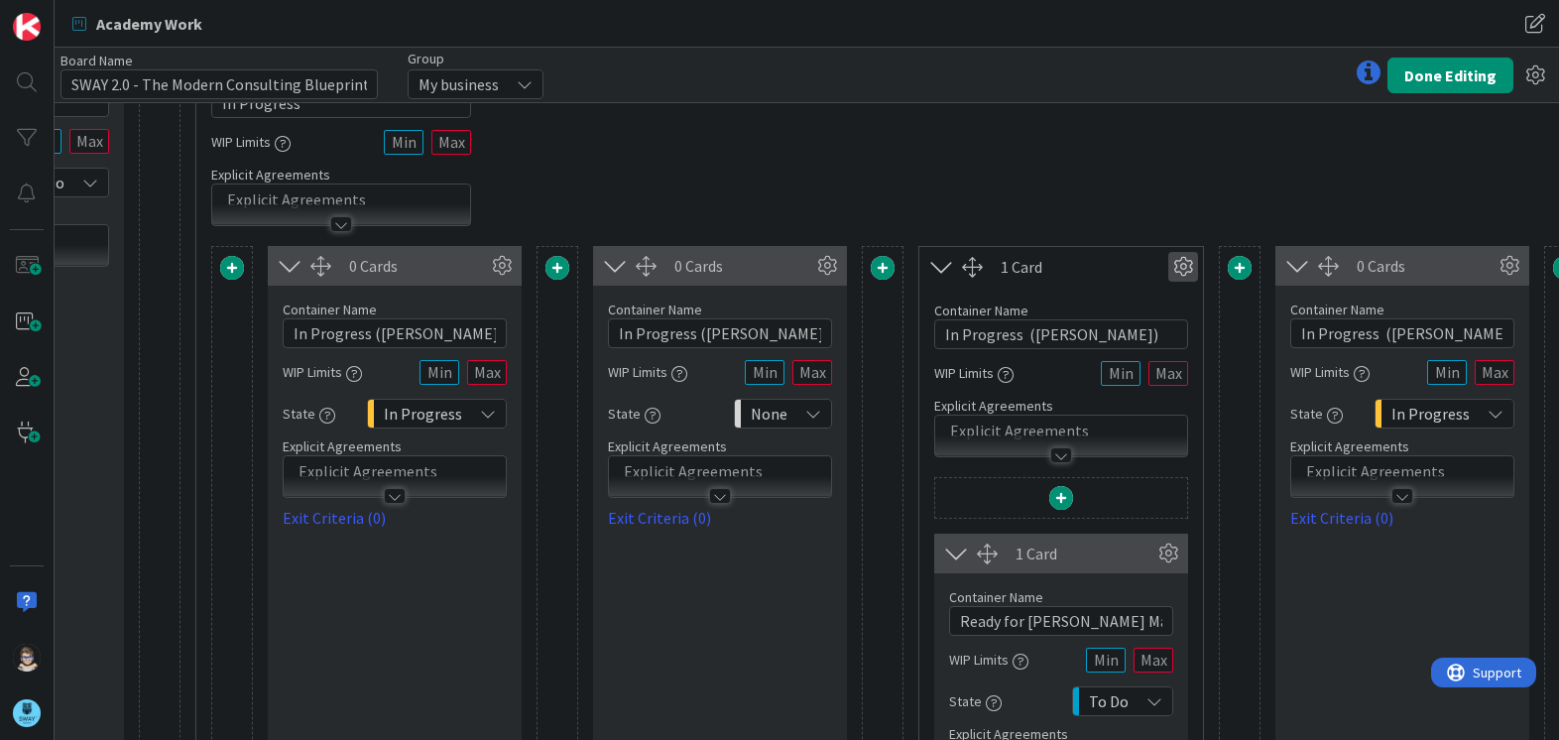
click at [1177, 265] on icon at bounding box center [1183, 267] width 30 height 30
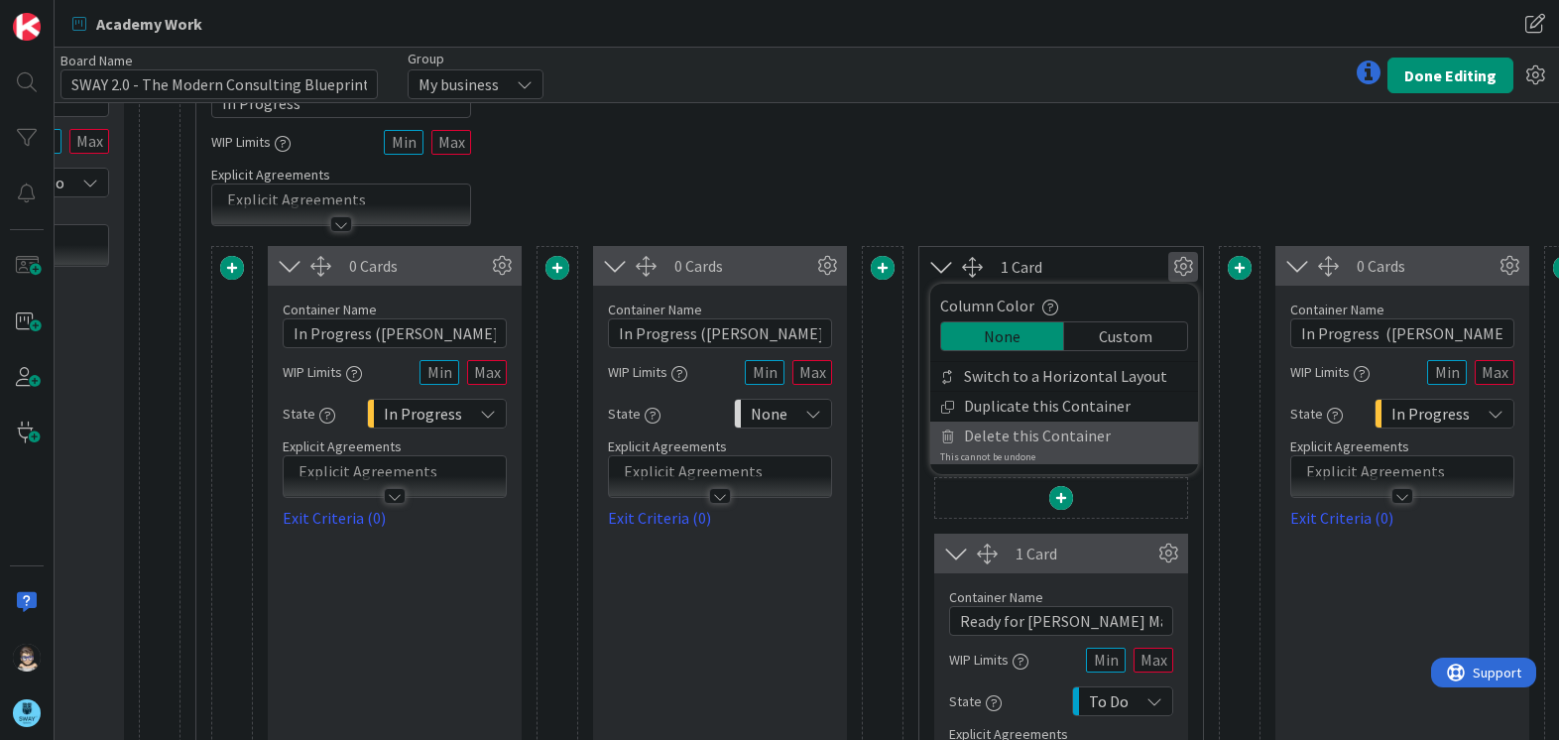
click at [1072, 436] on span "Delete this Container" at bounding box center [1037, 436] width 147 height 29
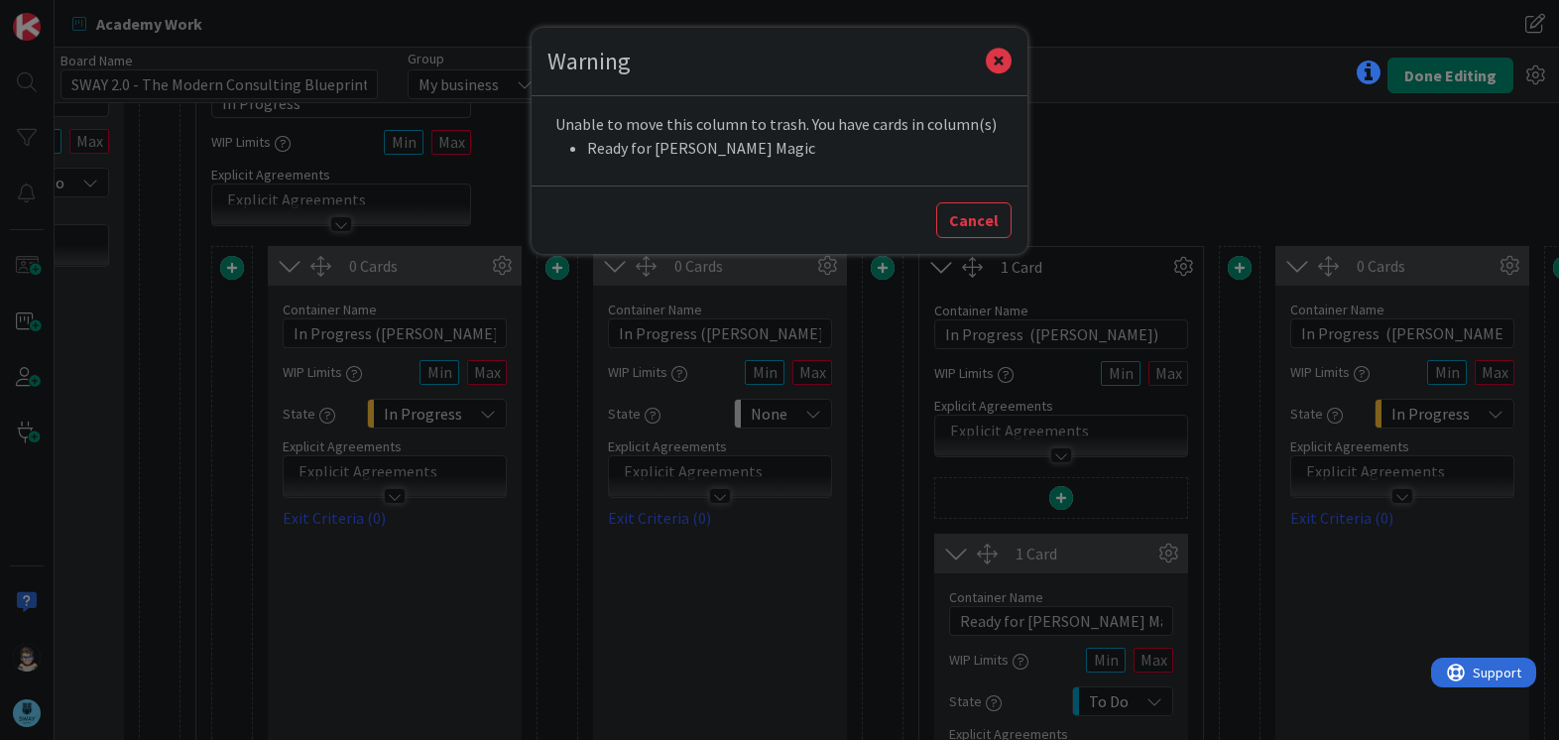
drag, startPoint x: 975, startPoint y: 229, endPoint x: 802, endPoint y: 234, distance: 172.6
click at [802, 234] on div "Cancel" at bounding box center [780, 219] width 496 height 68
click at [986, 224] on button "Cancel" at bounding box center [973, 220] width 75 height 36
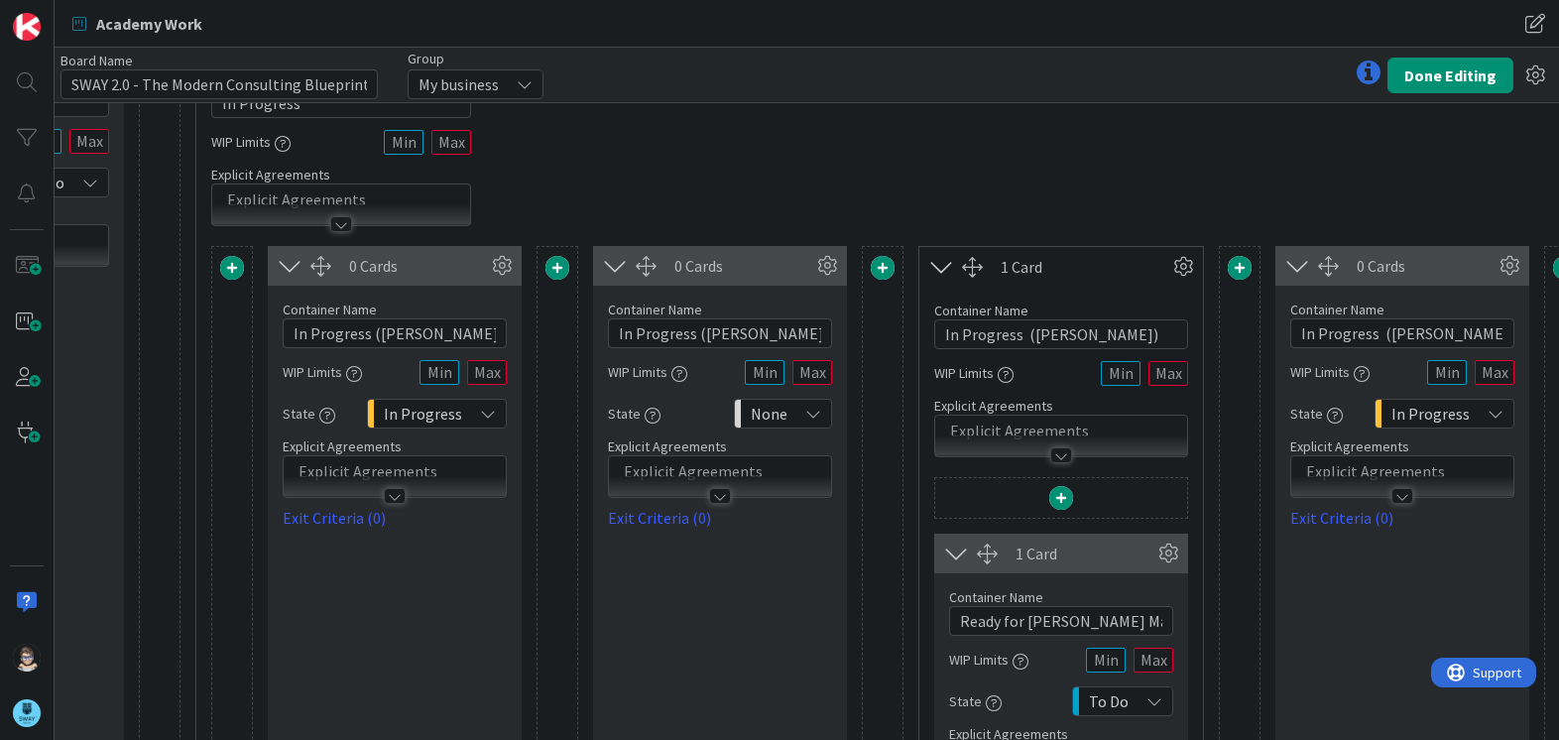
click at [1151, 187] on div "Container Name 11 / 64 In Progress WIP Limits Explicit Agreements" at bounding box center [1061, 141] width 1730 height 171
click at [1443, 68] on button "Done Editing" at bounding box center [1451, 76] width 126 height 36
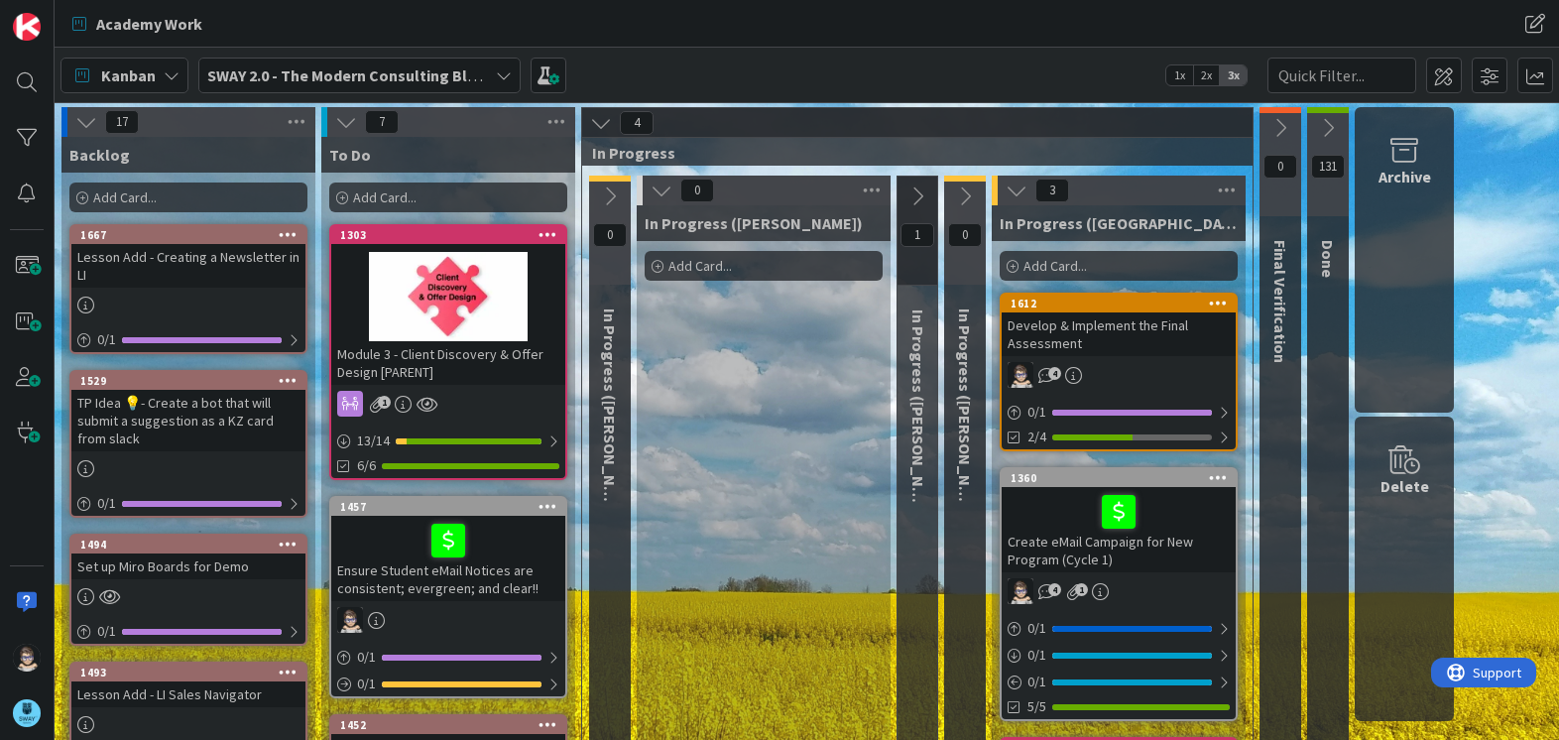
click at [921, 208] on button at bounding box center [918, 197] width 40 height 30
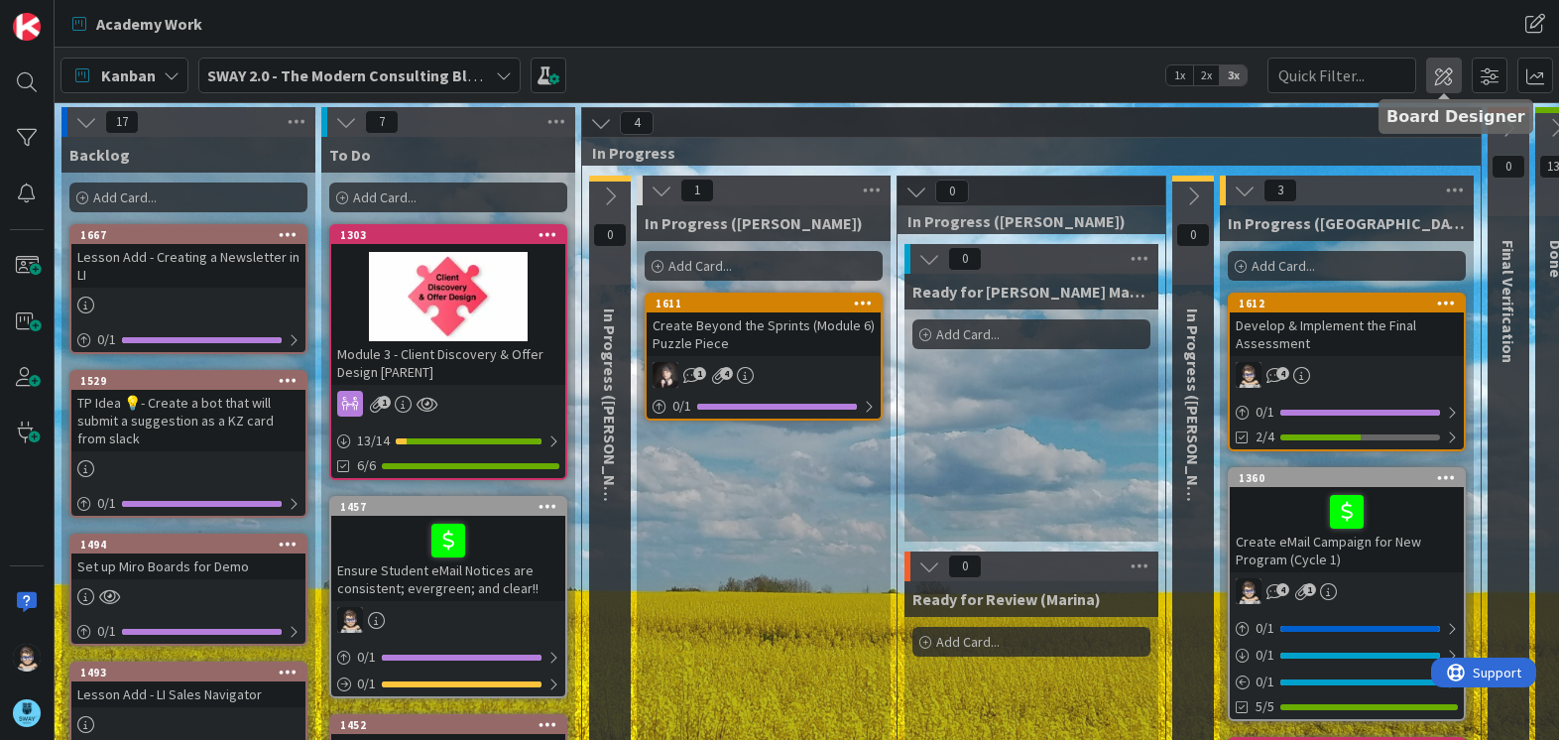
click at [1426, 75] on span at bounding box center [1444, 76] width 36 height 36
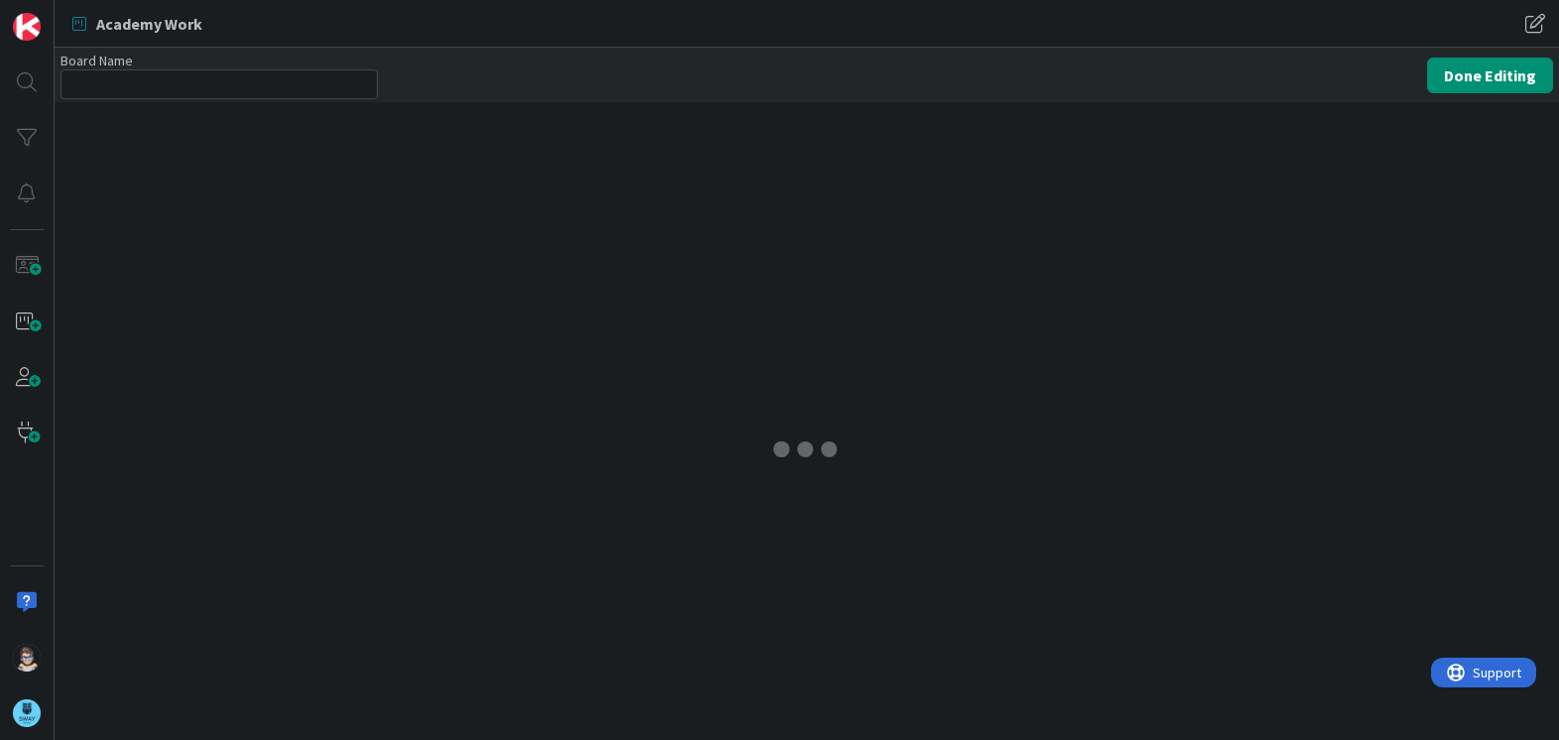
type input "SWAY 2.0 - The Modern Consulting Blueprint"
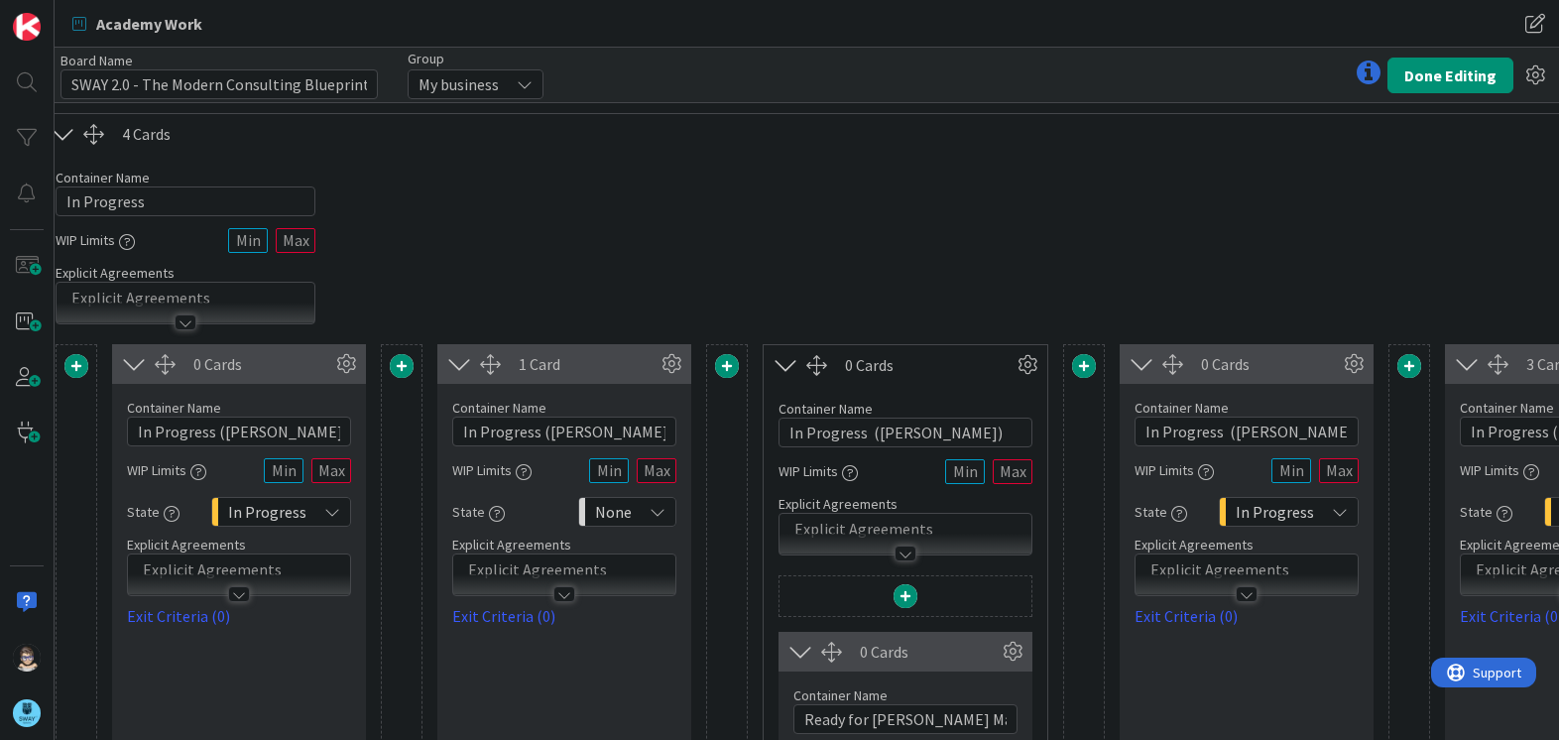
scroll to position [0, 743]
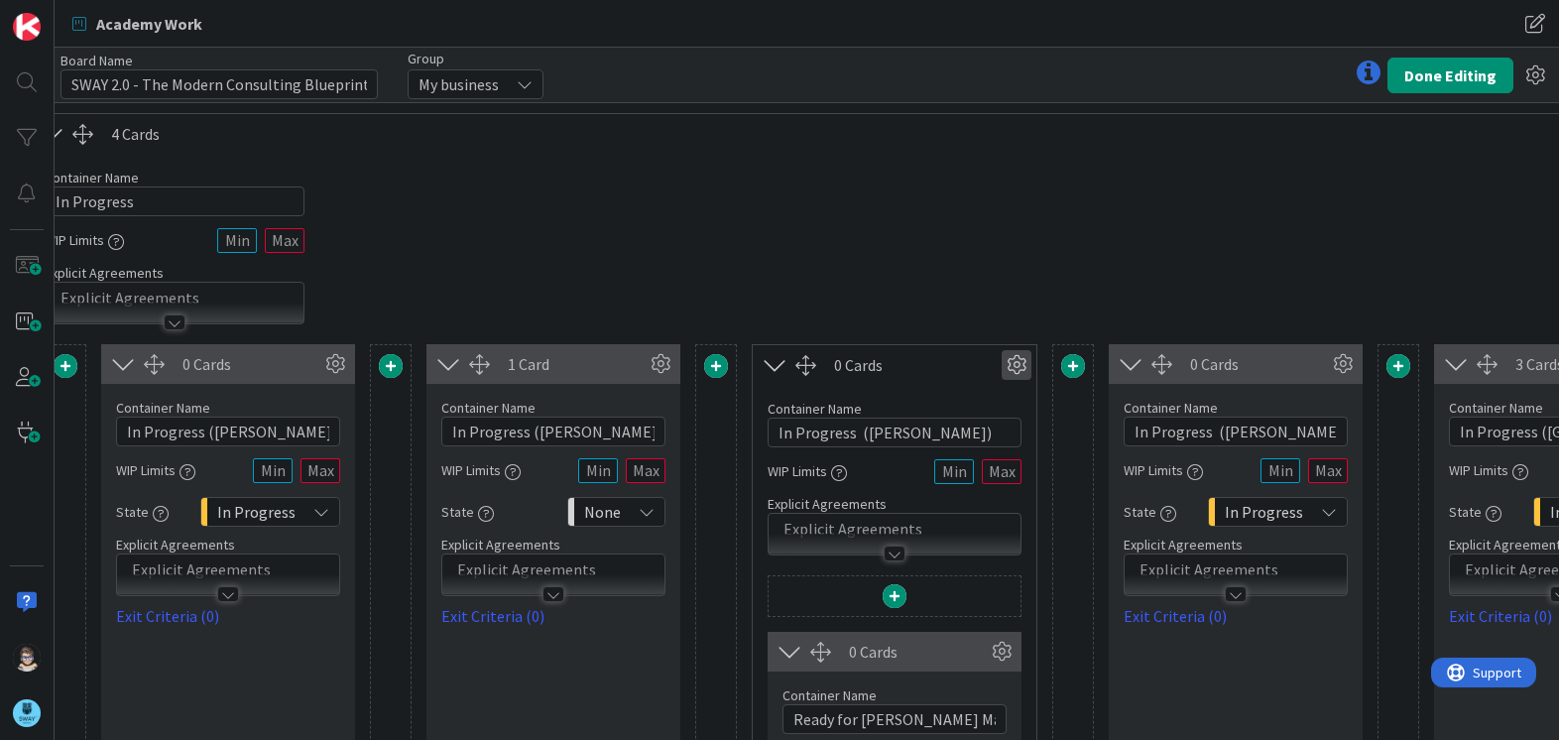
click at [1018, 361] on icon at bounding box center [1017, 365] width 30 height 30
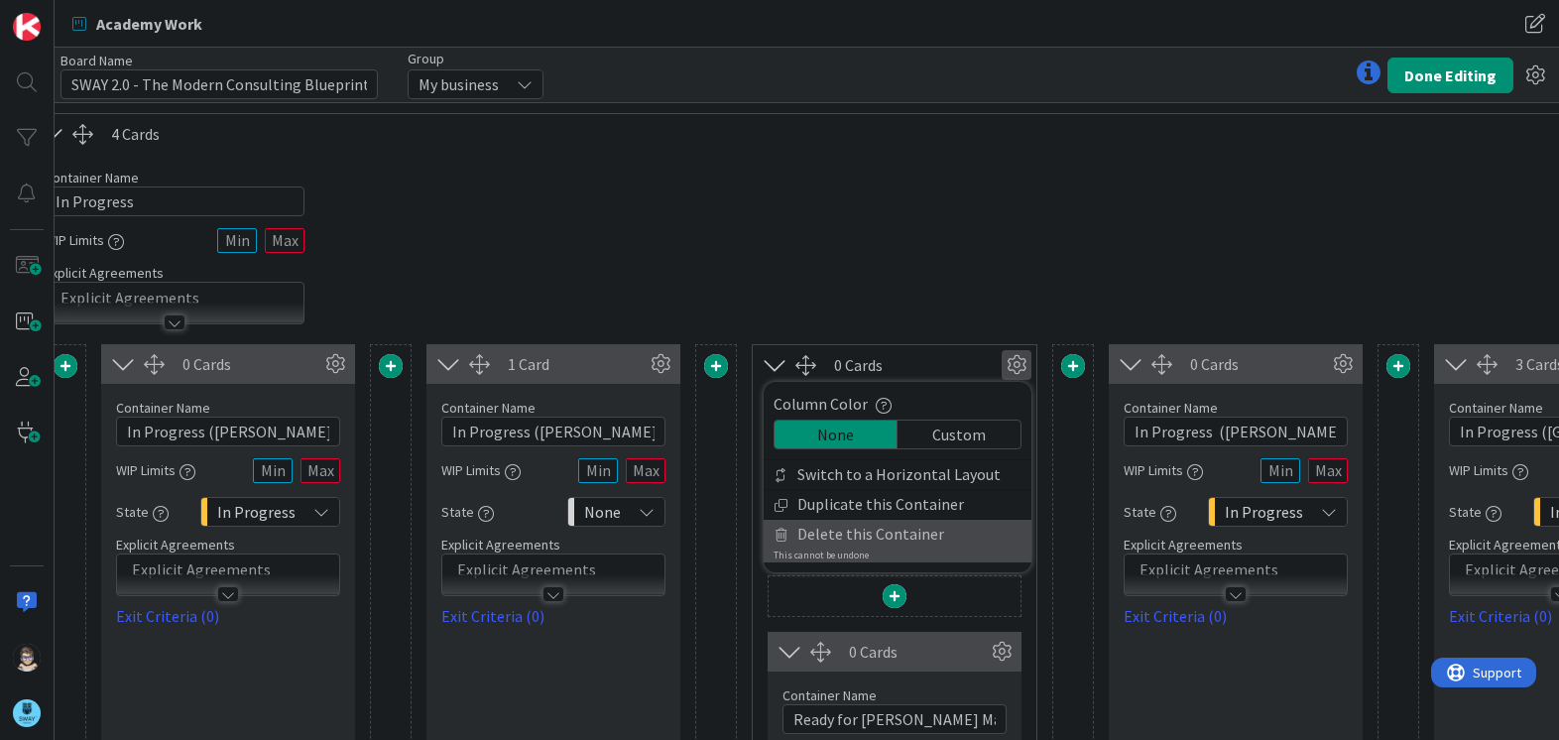
click at [927, 545] on span "Delete this Container" at bounding box center [870, 534] width 147 height 29
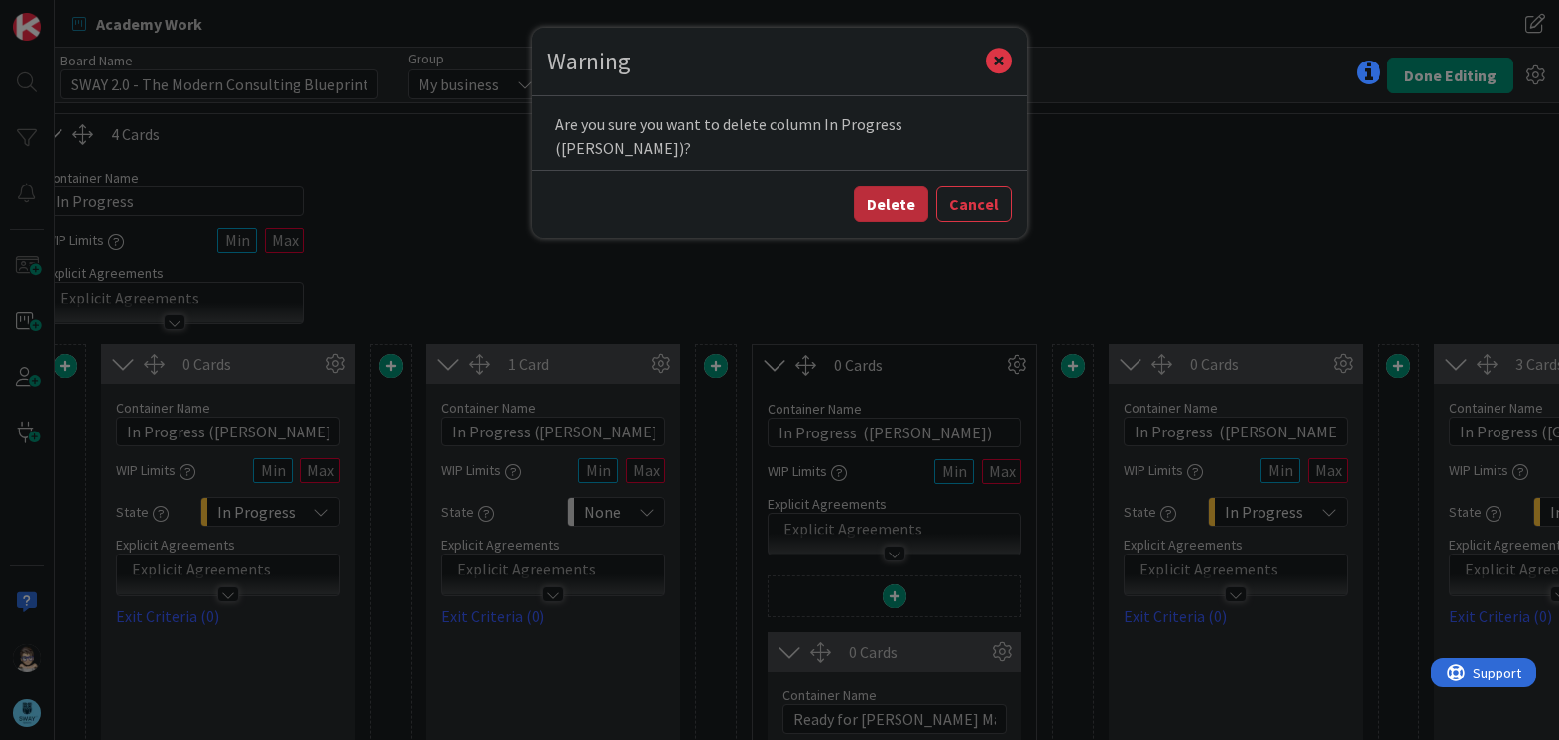
click at [907, 186] on button "Delete" at bounding box center [891, 204] width 74 height 36
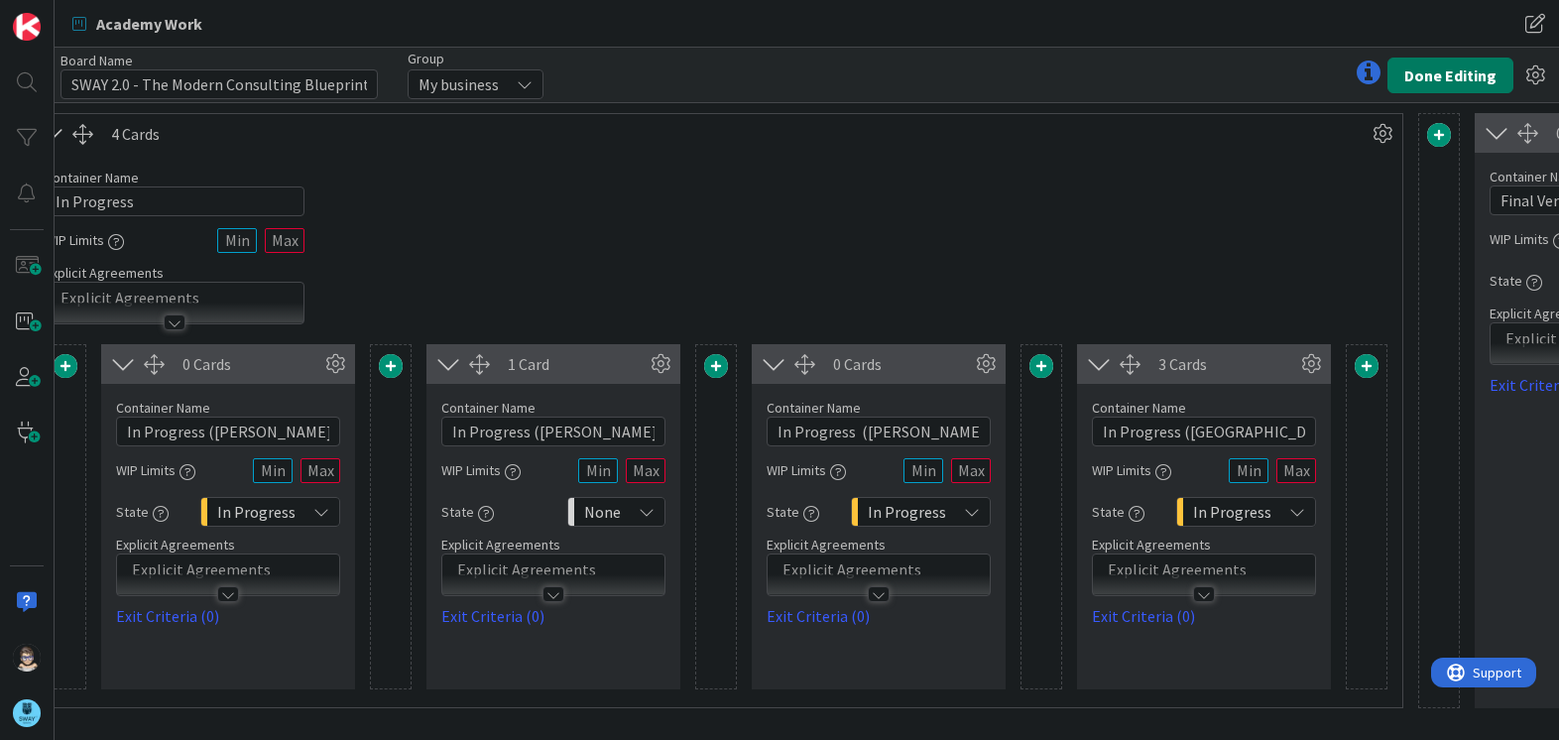
click at [1449, 78] on button "Done Editing" at bounding box center [1451, 76] width 126 height 36
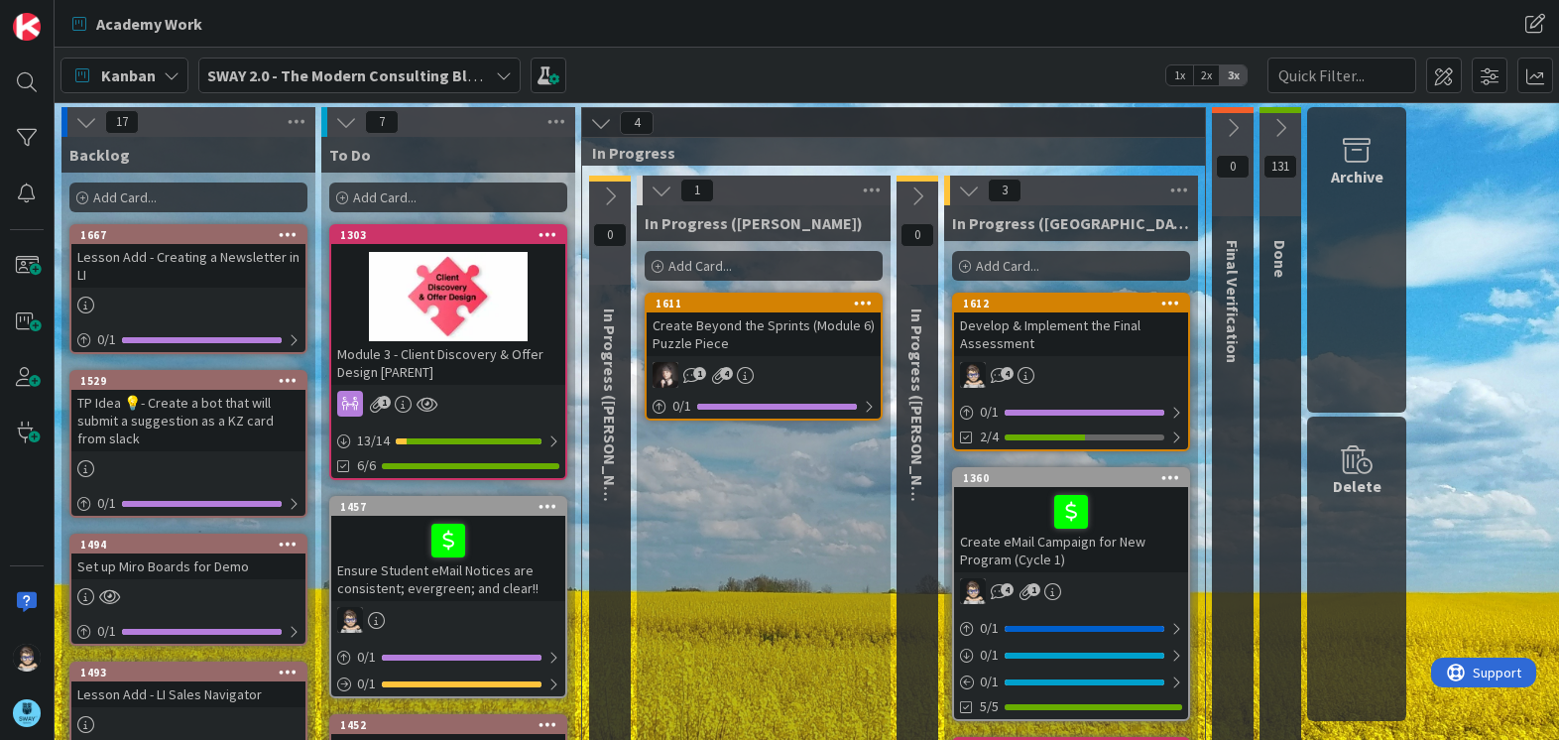
click at [1232, 131] on icon at bounding box center [1233, 128] width 22 height 22
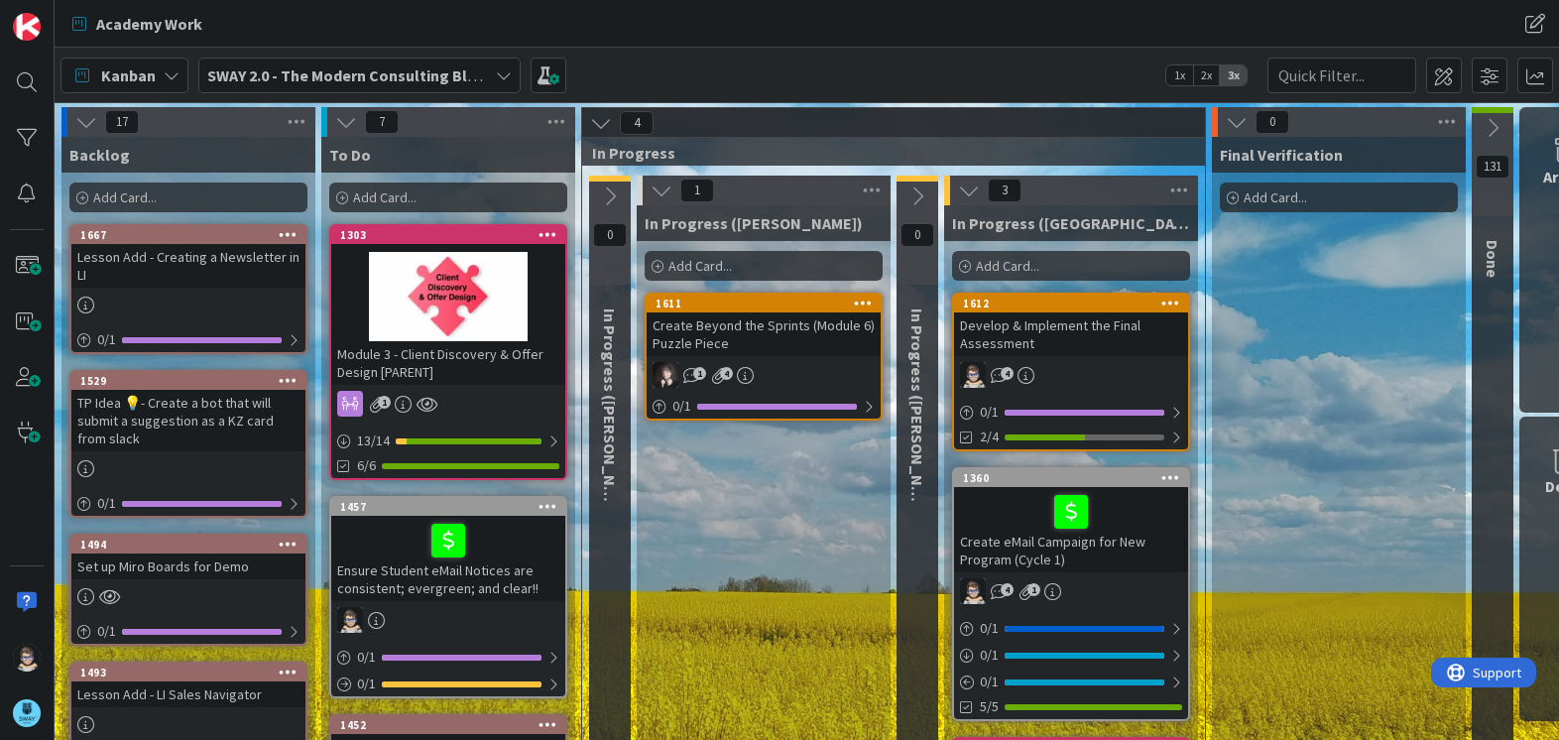
click at [1232, 131] on icon at bounding box center [1237, 122] width 22 height 22
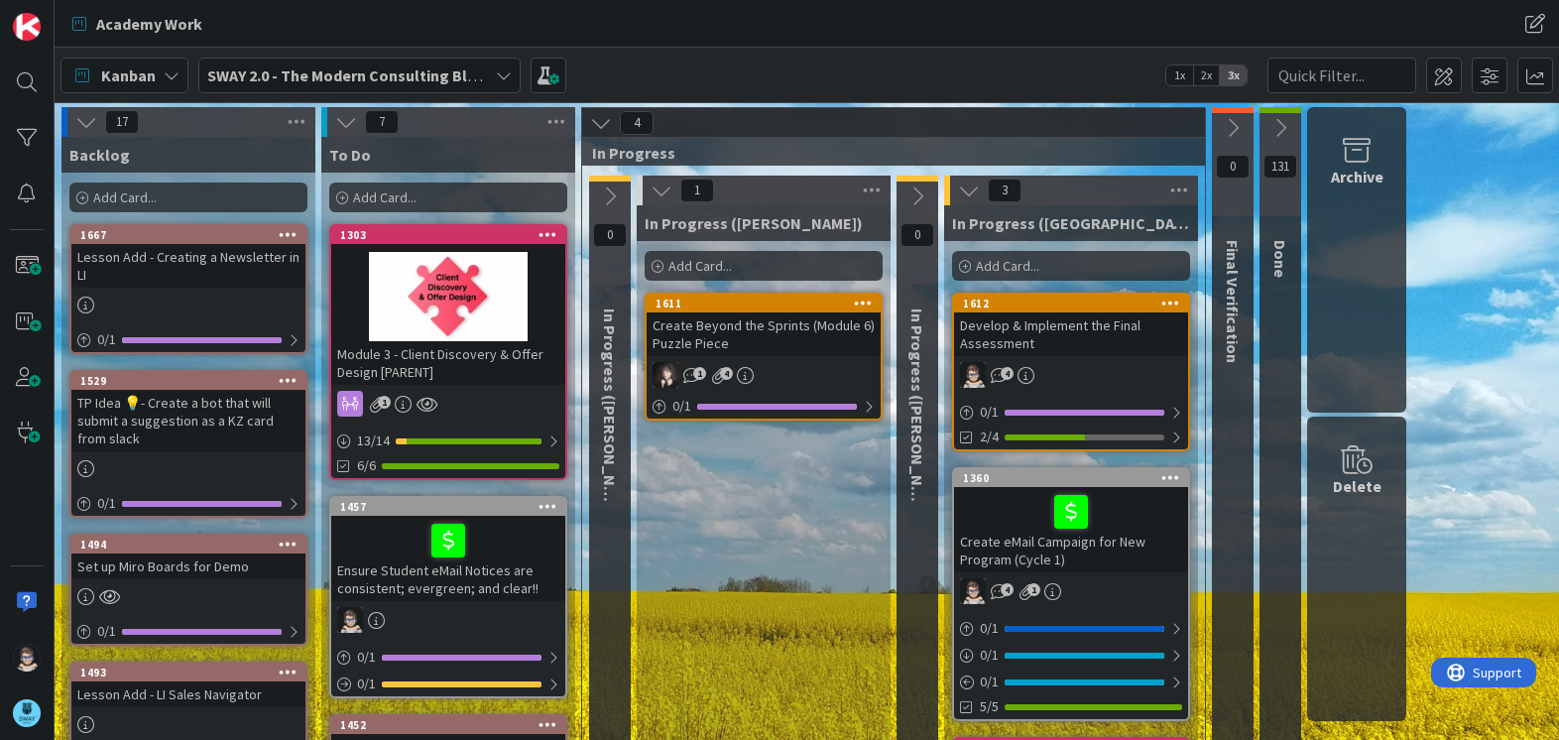
click at [218, 120] on div "17" at bounding box center [188, 122] width 254 height 30
